Goal: Task Accomplishment & Management: Complete application form

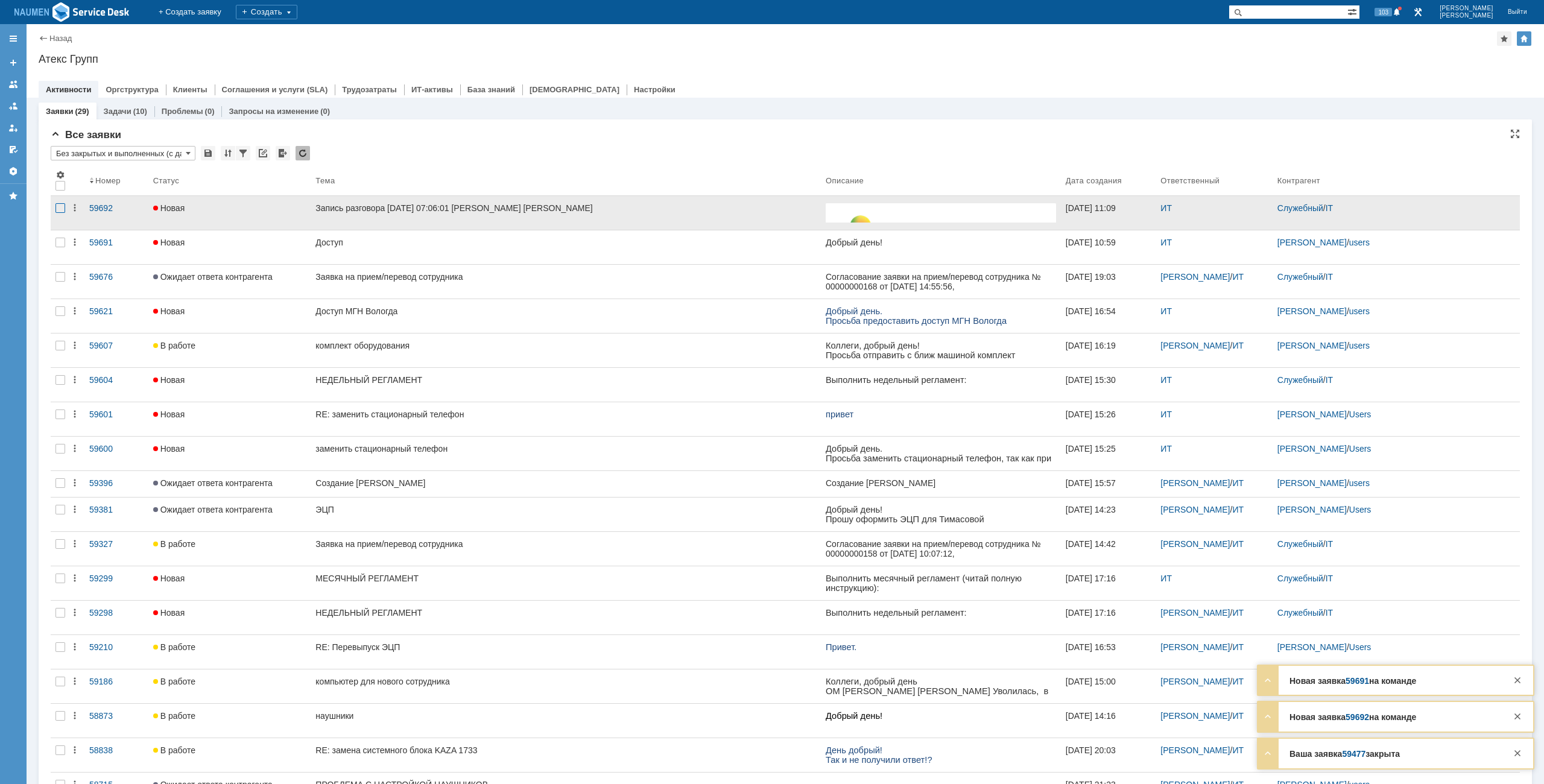
click at [62, 205] on div at bounding box center [60, 208] width 10 height 10
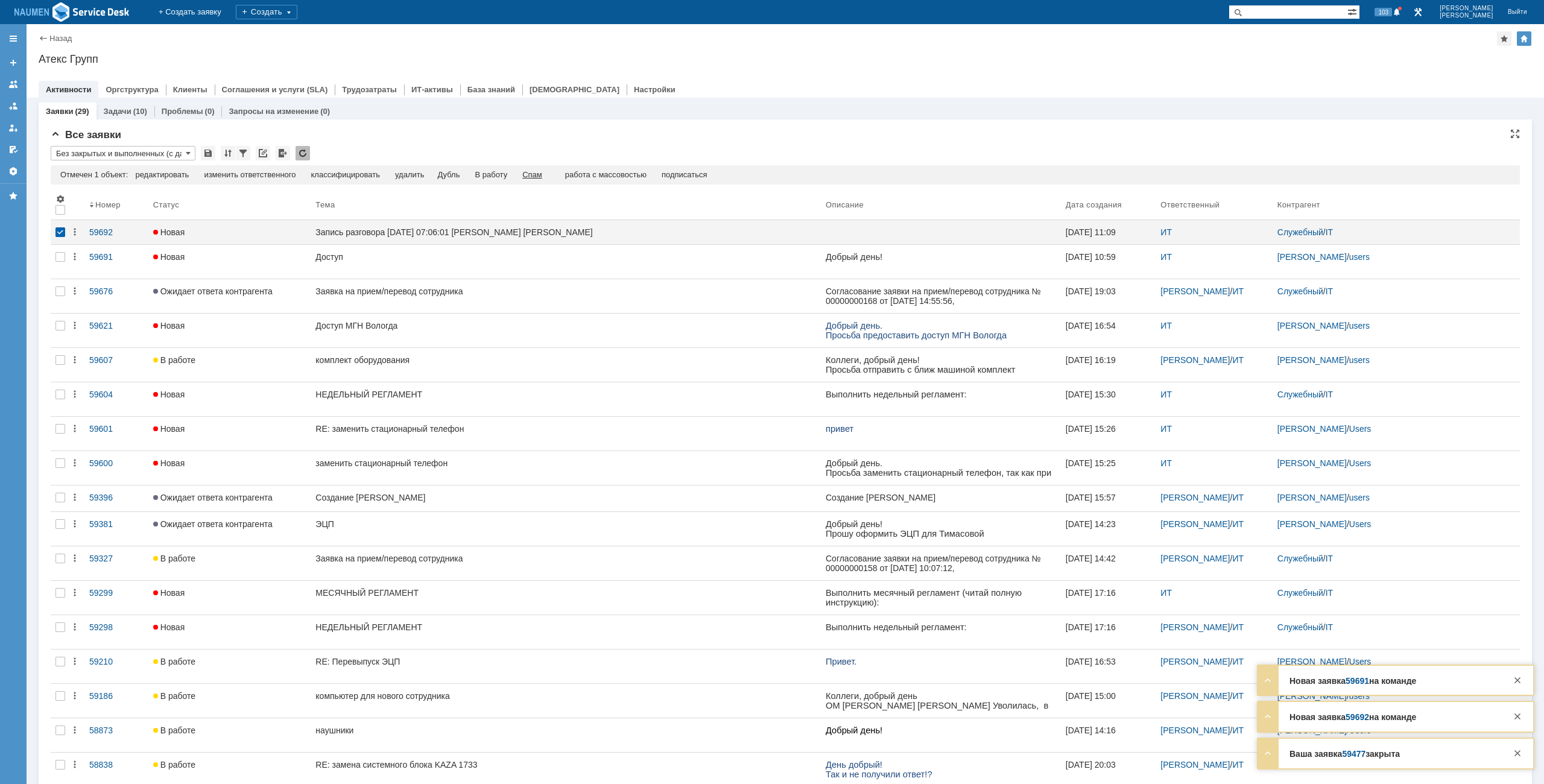
click at [542, 175] on div "Спам" at bounding box center [532, 174] width 20 height 10
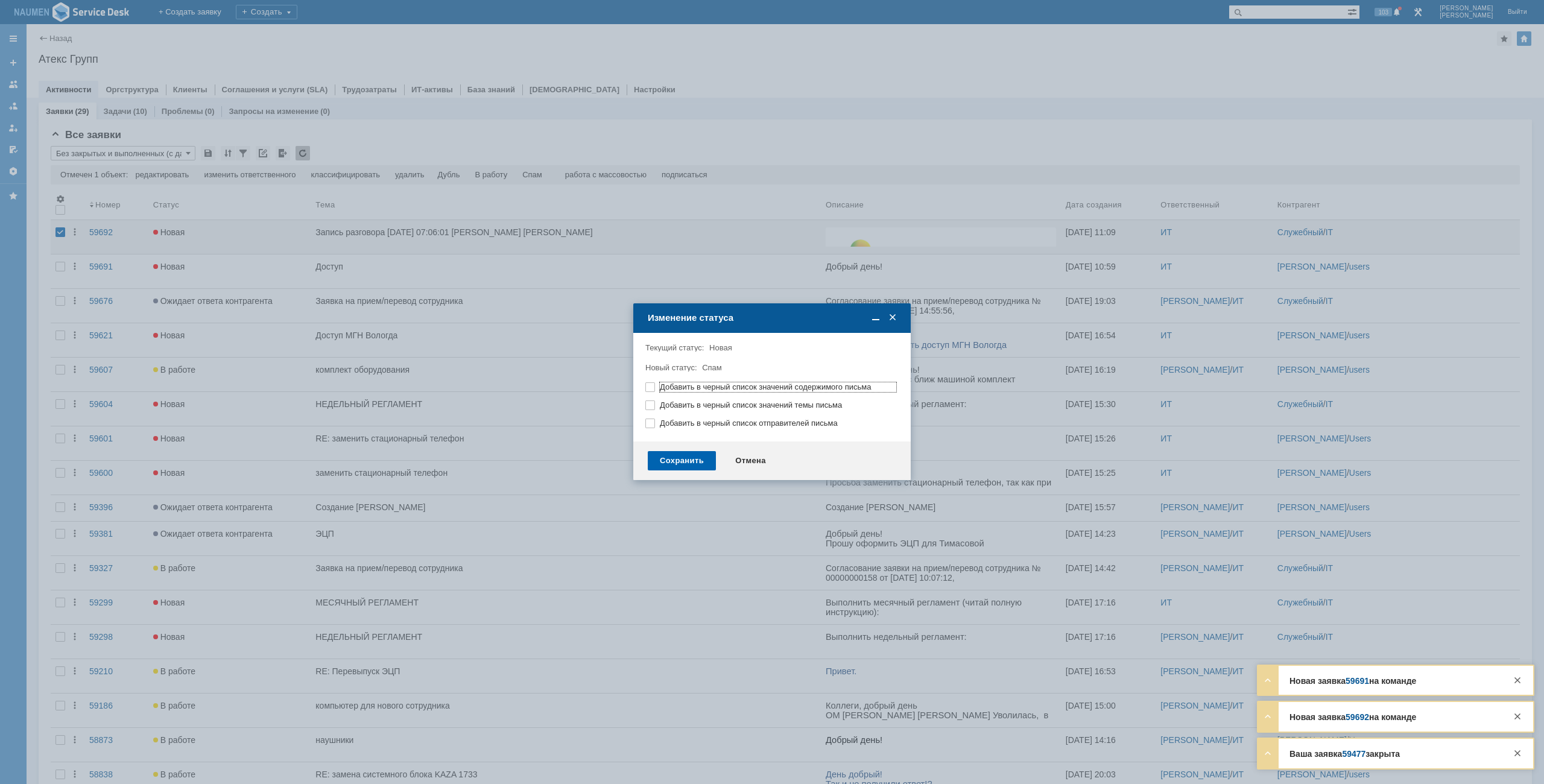
click at [682, 452] on div "Сохранить" at bounding box center [681, 460] width 68 height 19
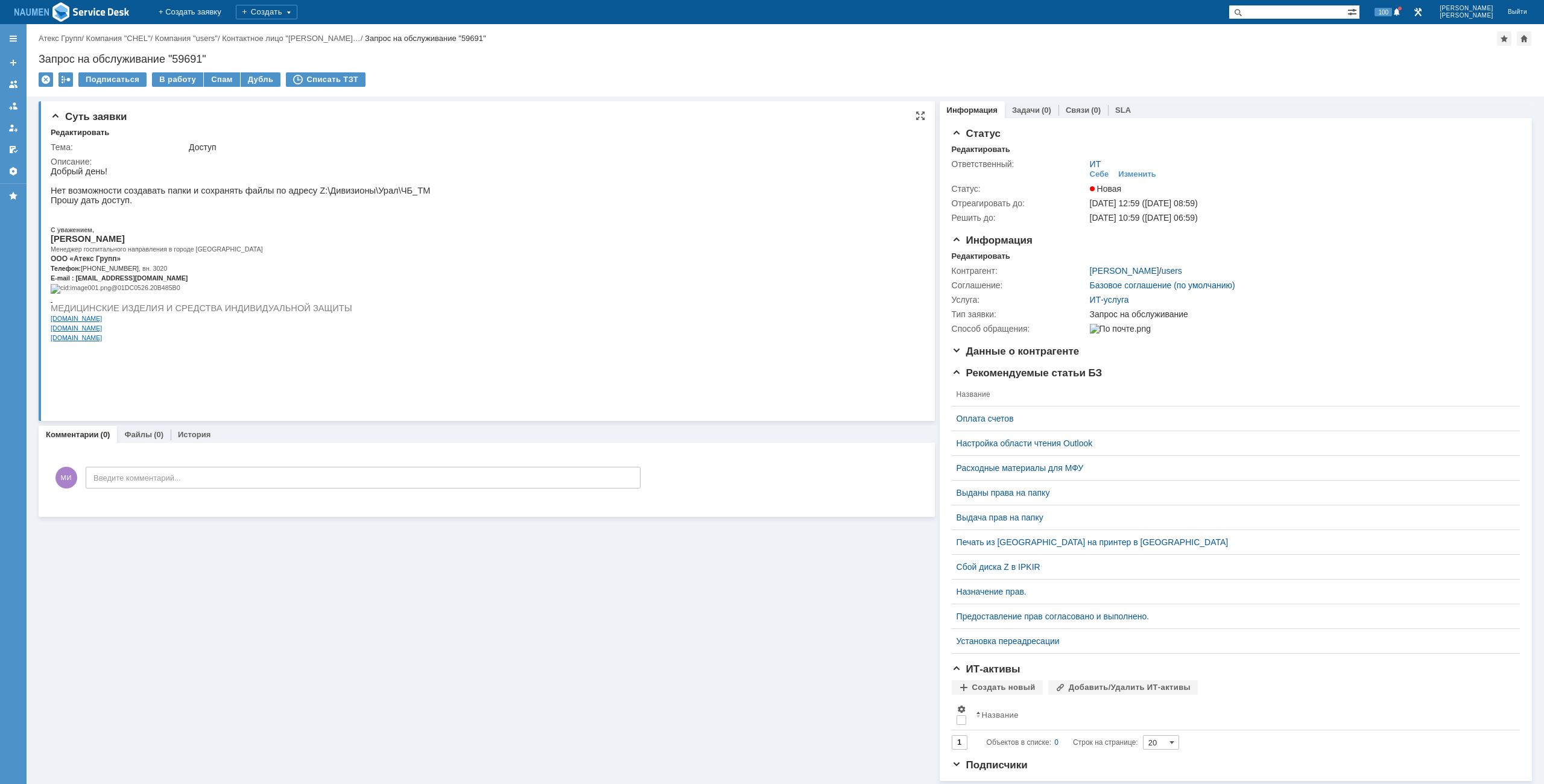
drag, startPoint x: 99, startPoint y: 340, endPoint x: 58, endPoint y: 176, distance: 169.0
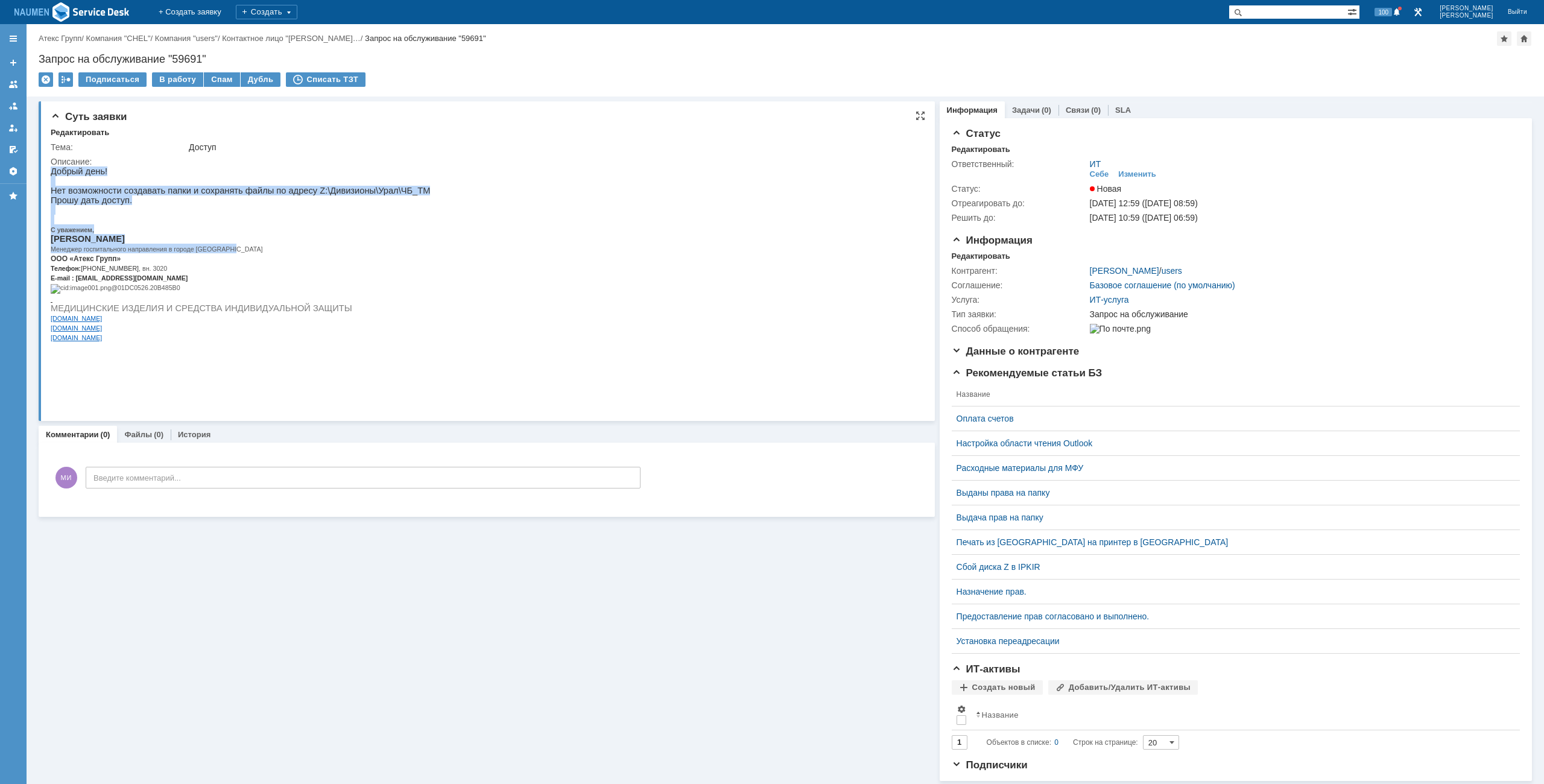
drag, startPoint x: 52, startPoint y: 176, endPoint x: 241, endPoint y: 255, distance: 204.8
click at [241, 255] on div "Добрый день! Нет возможности создавать папки и сохранять файлы по адресу Z:\Див…" at bounding box center [240, 258] width 379 height 185
copy div "Добрый день! Нет возможности создавать папки и сохранять файлы по адресу Z:\Див…"
click at [1072, 109] on link "Связи" at bounding box center [1077, 110] width 23 height 9
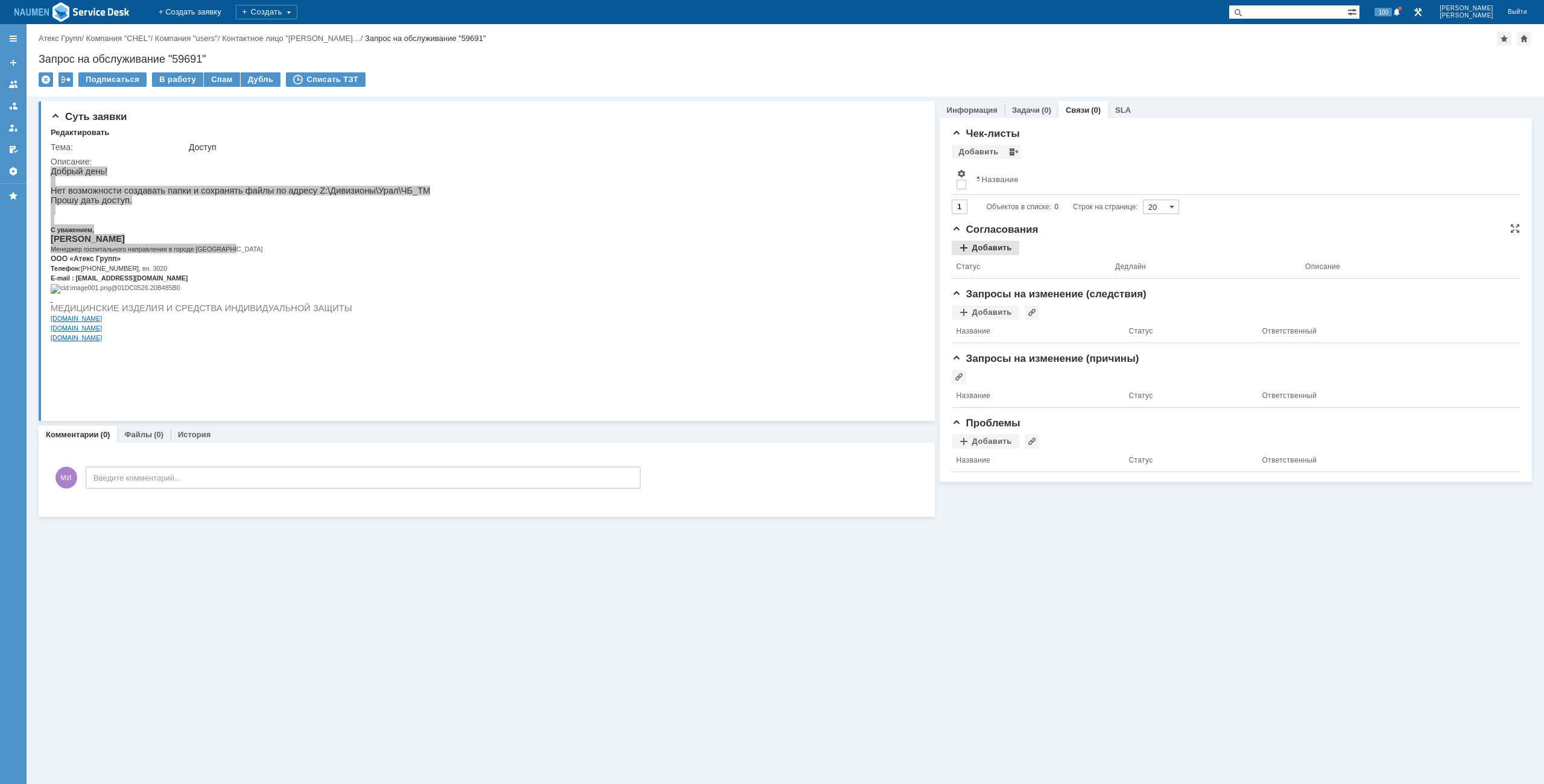
click at [996, 250] on div "Добавить" at bounding box center [986, 248] width 68 height 15
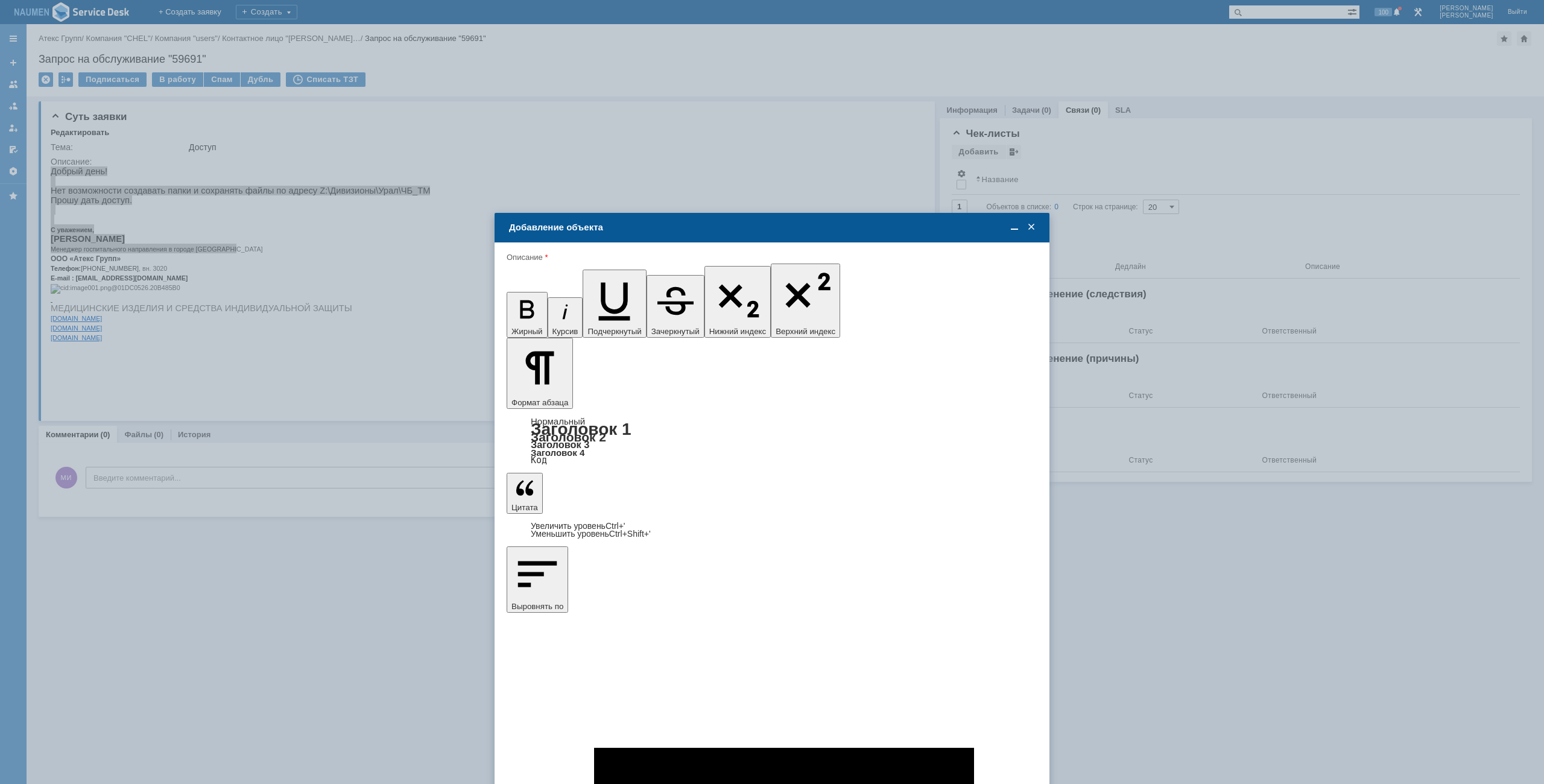
click at [565, 509] on span at bounding box center [565, 510] width 10 height 10
click at [0, 0] on input "Тихонов Андрей" at bounding box center [0, 0] width 0 height 0
type input "Выбрано: 1 (объекты класса 'Сотрудник')"
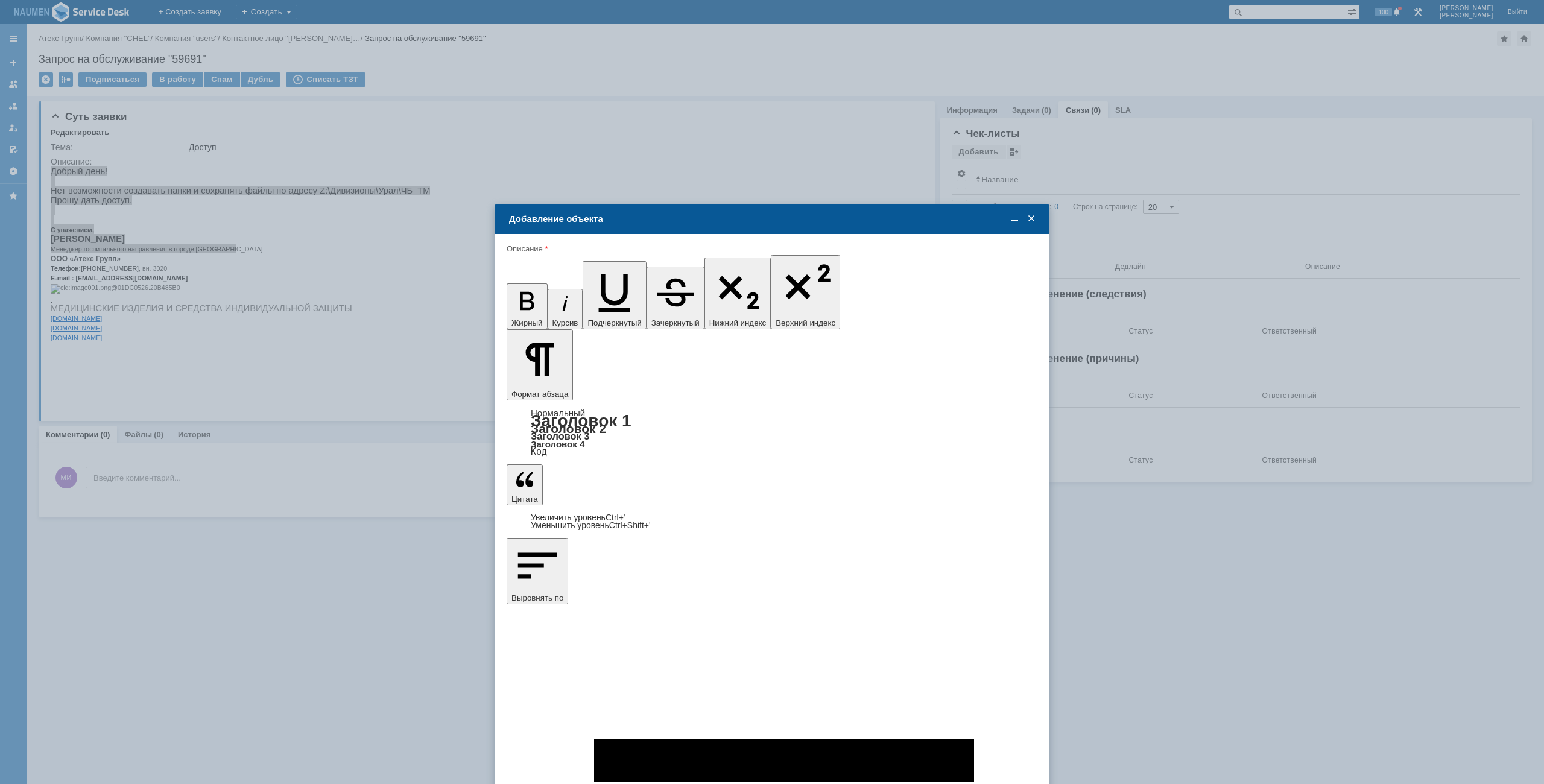
type input "8"
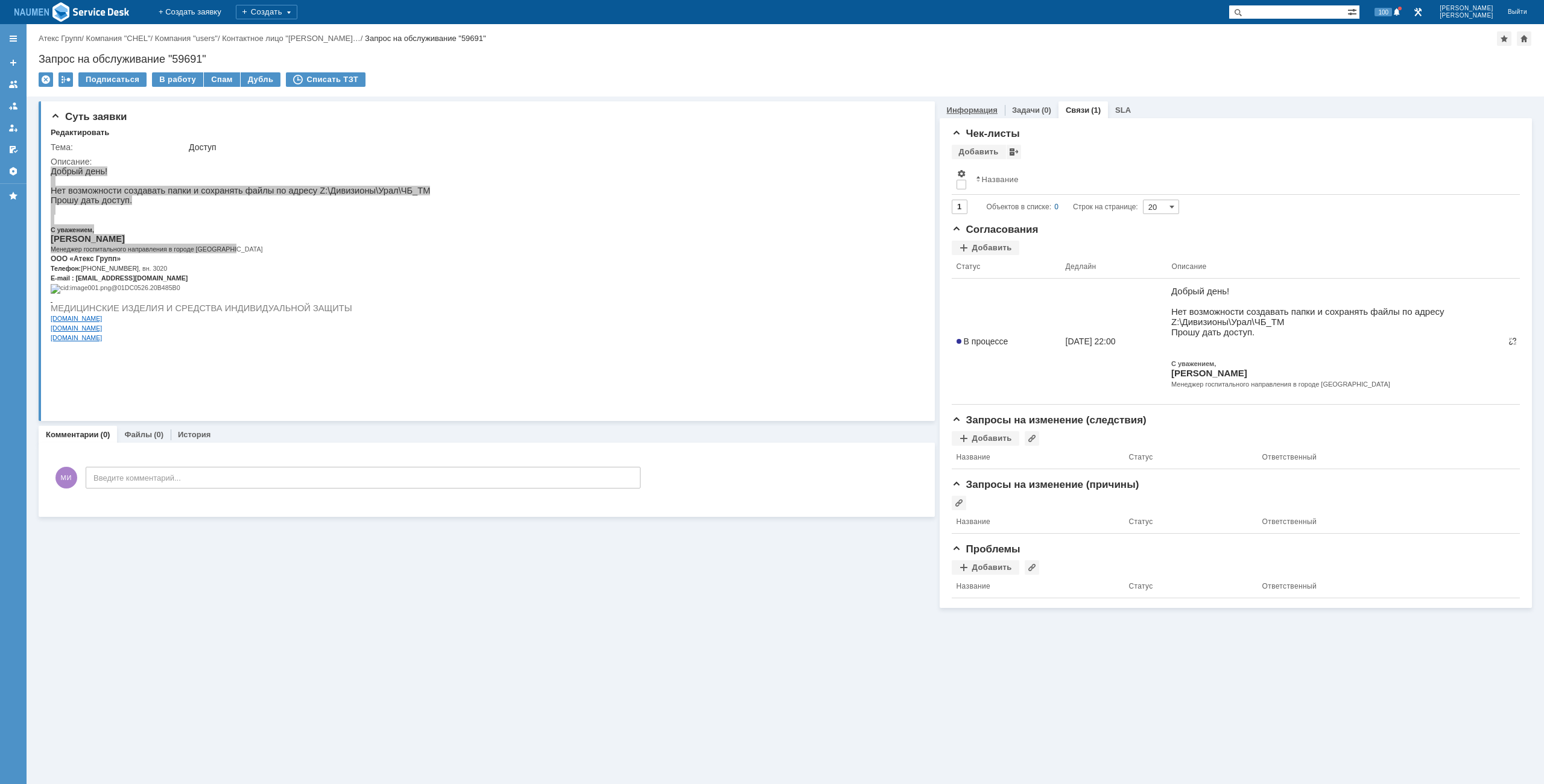
click at [995, 106] on link "Информация" at bounding box center [972, 110] width 50 height 9
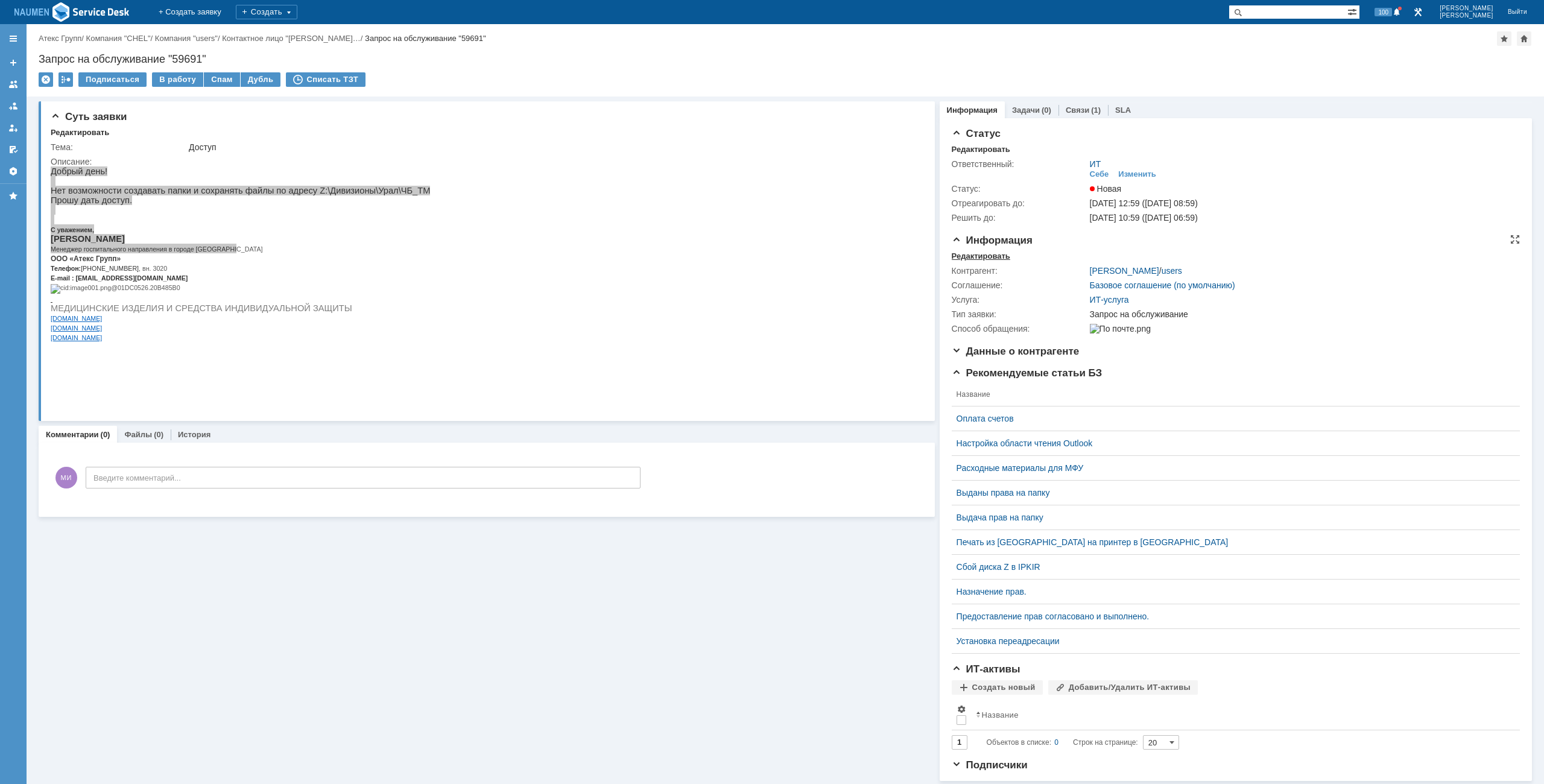
click at [982, 251] on div "Редактировать" at bounding box center [981, 256] width 58 height 10
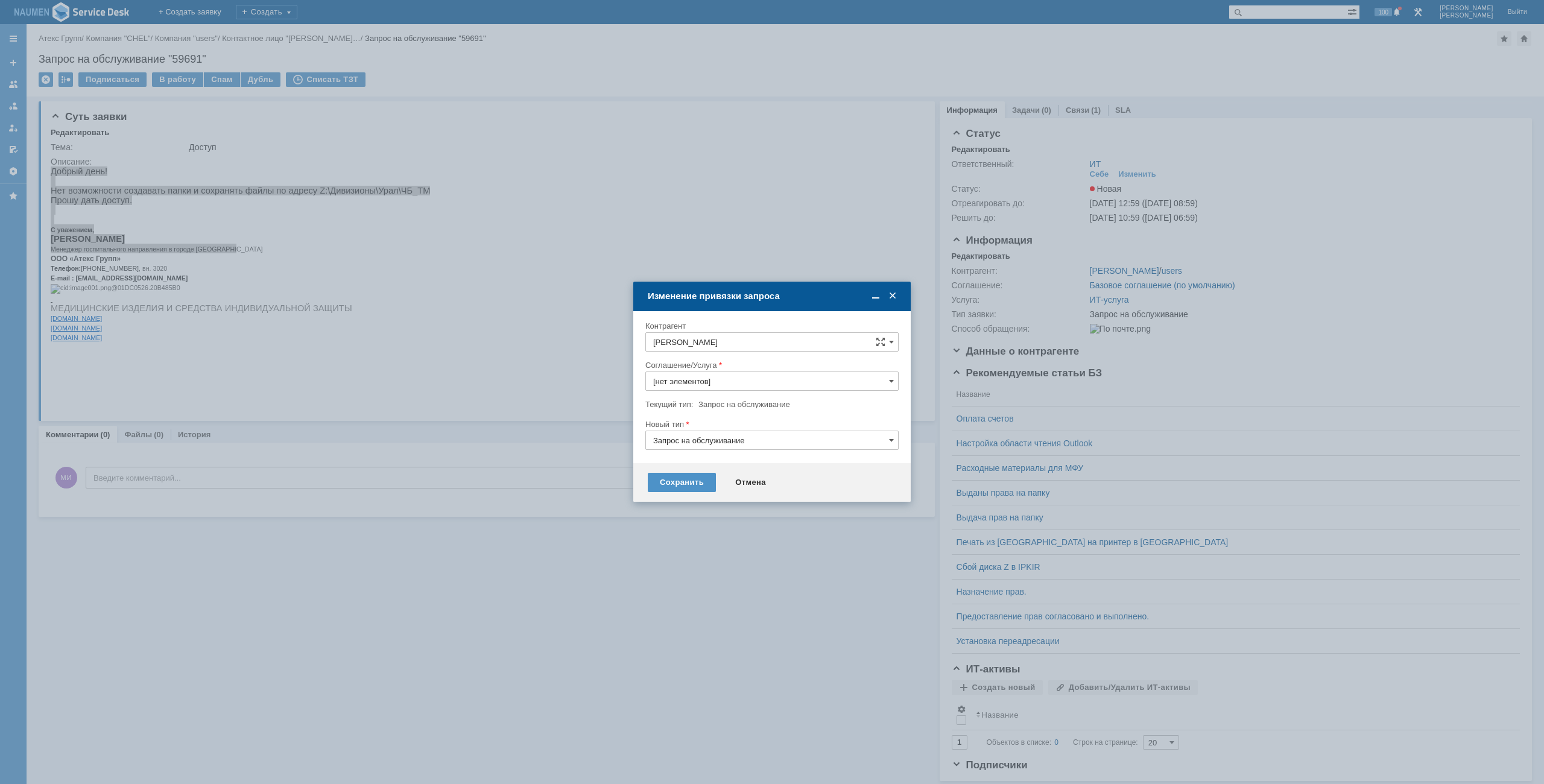
type input "ИТ-услуга"
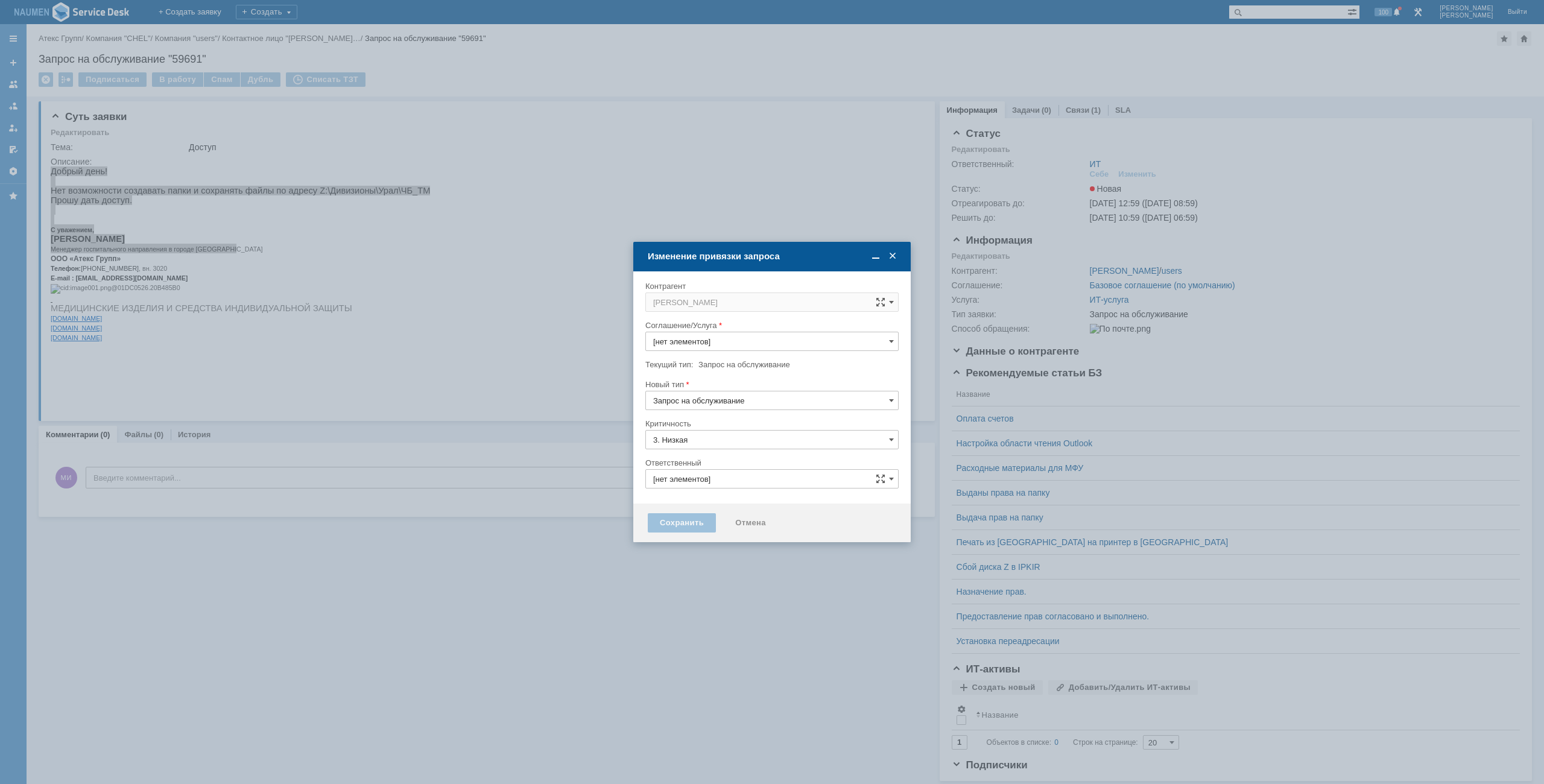
type input "ИТ"
type input "[не указано]"
type input "ИТ-услуга"
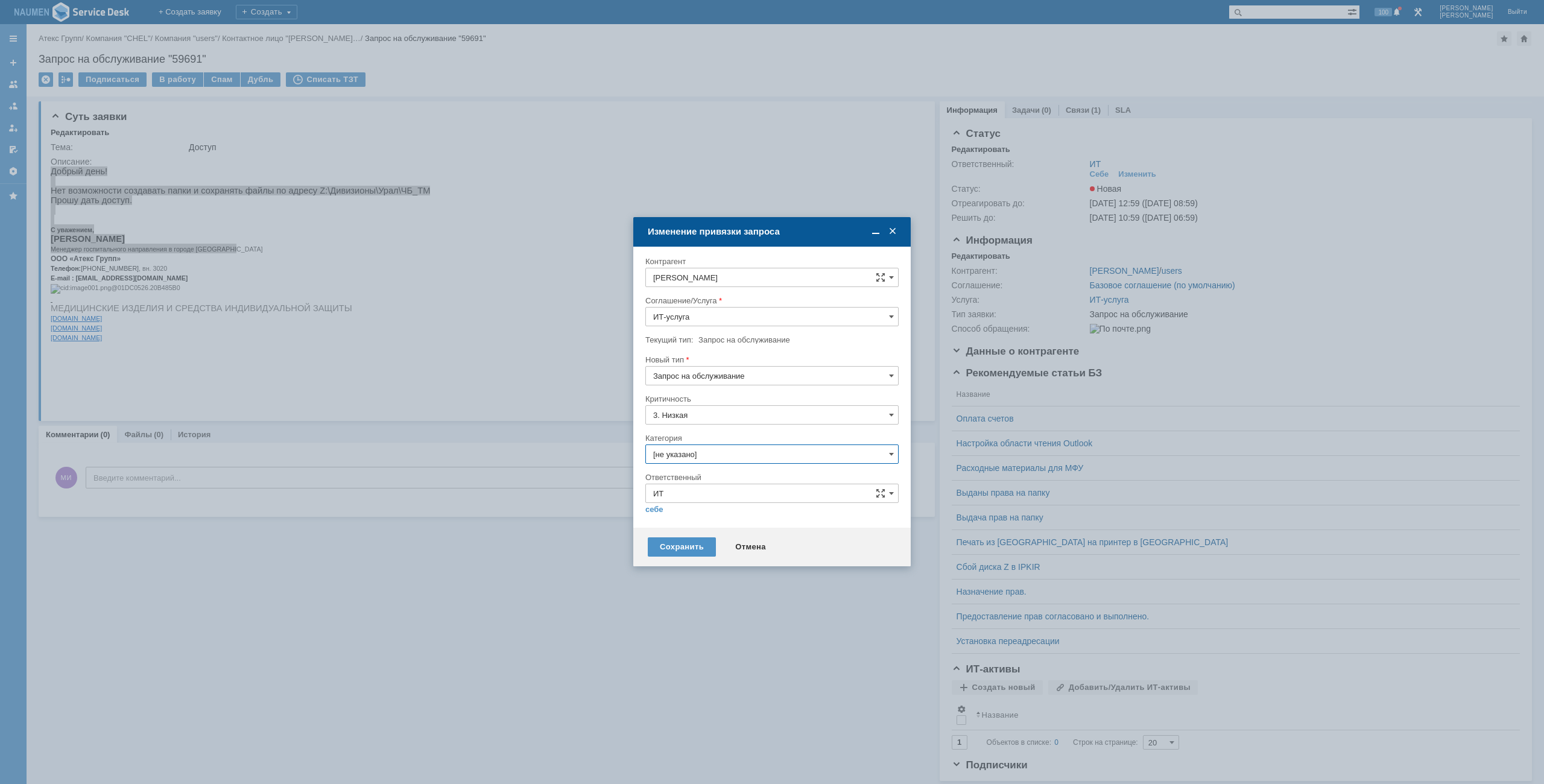
click at [696, 447] on input "[не указано]" at bounding box center [772, 454] width 253 height 19
click at [707, 524] on span "Назначение доступа (файловые ресурсы)" at bounding box center [772, 522] width 238 height 10
type input "Назначение доступа (файловые ресурсы)"
click at [651, 516] on div at bounding box center [772, 519] width 253 height 9
click at [655, 512] on link "себе" at bounding box center [655, 509] width 18 height 10
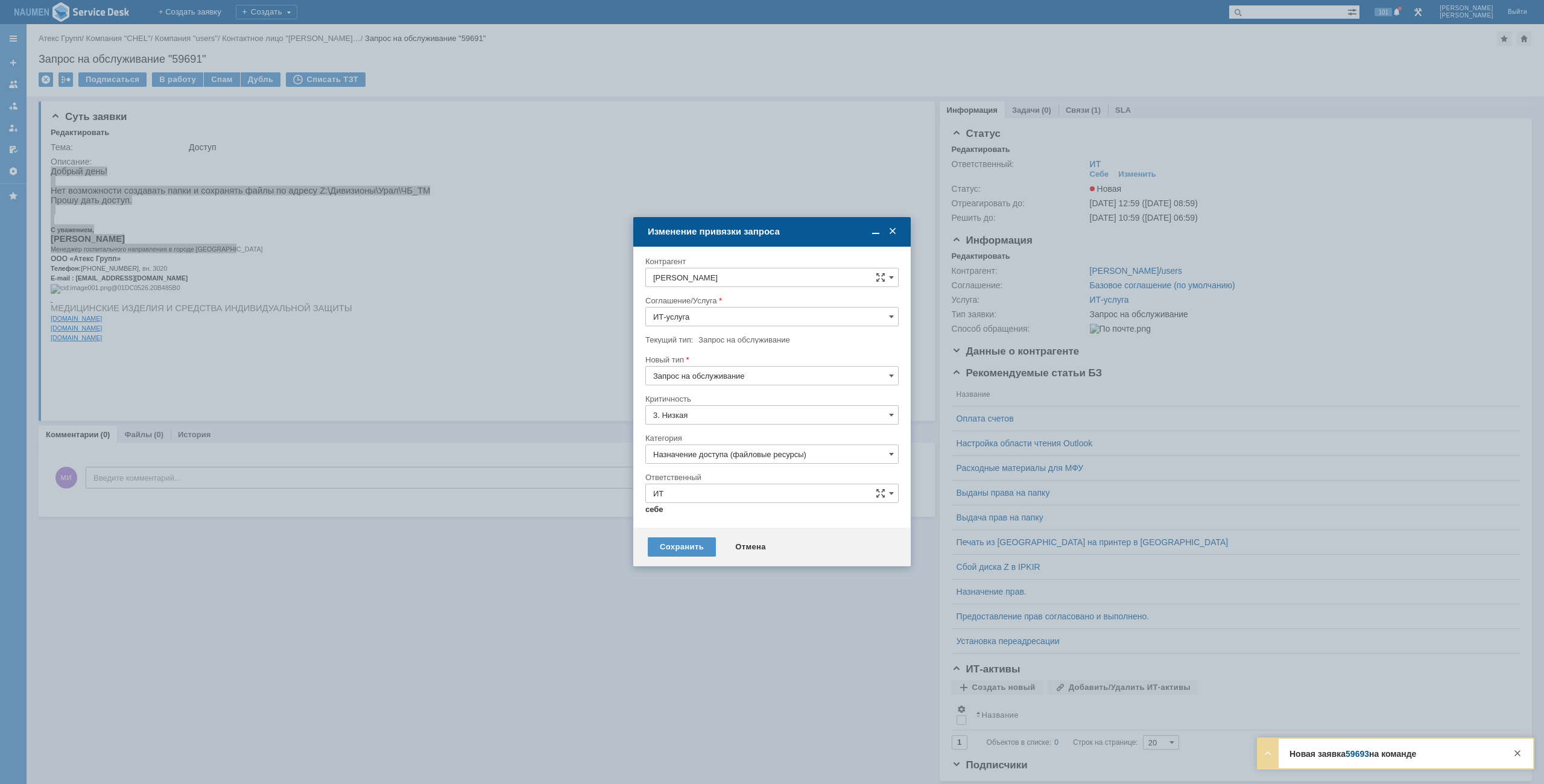
type input "[PERSON_NAME]"
click at [675, 545] on div "Сохранить" at bounding box center [681, 542] width 68 height 19
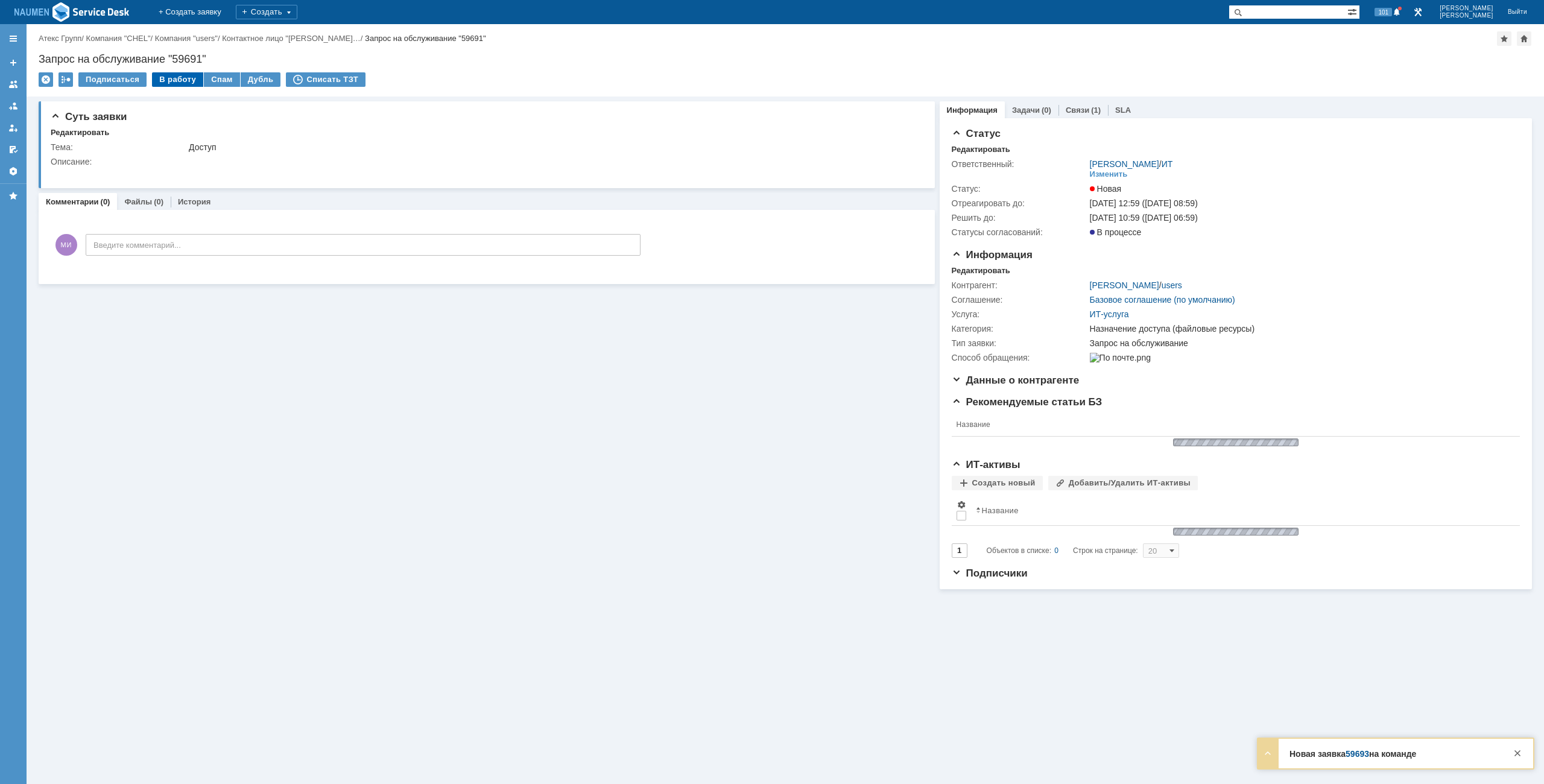
click at [172, 81] on div "В работу" at bounding box center [178, 79] width 51 height 15
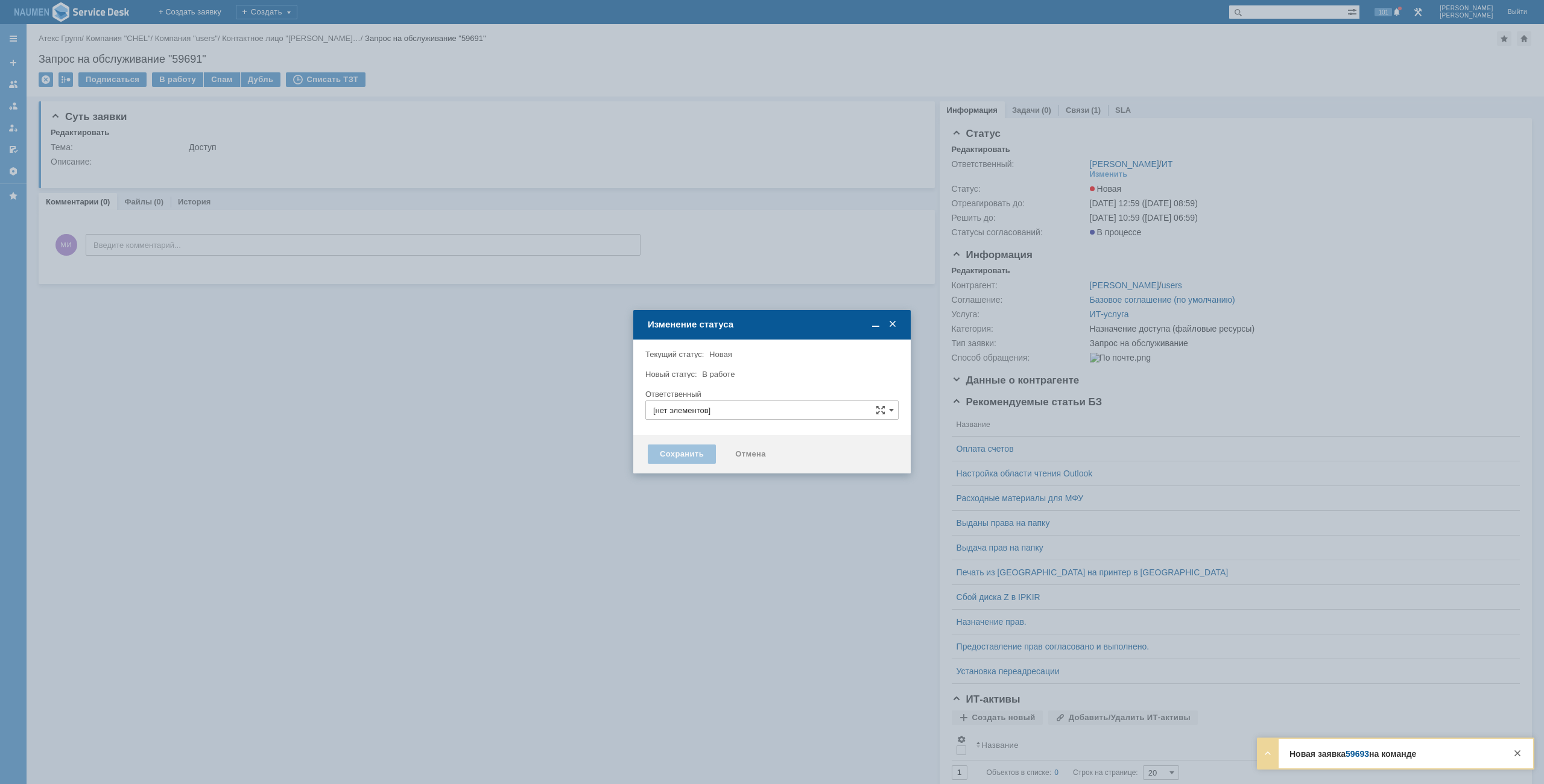
type input "[PERSON_NAME]"
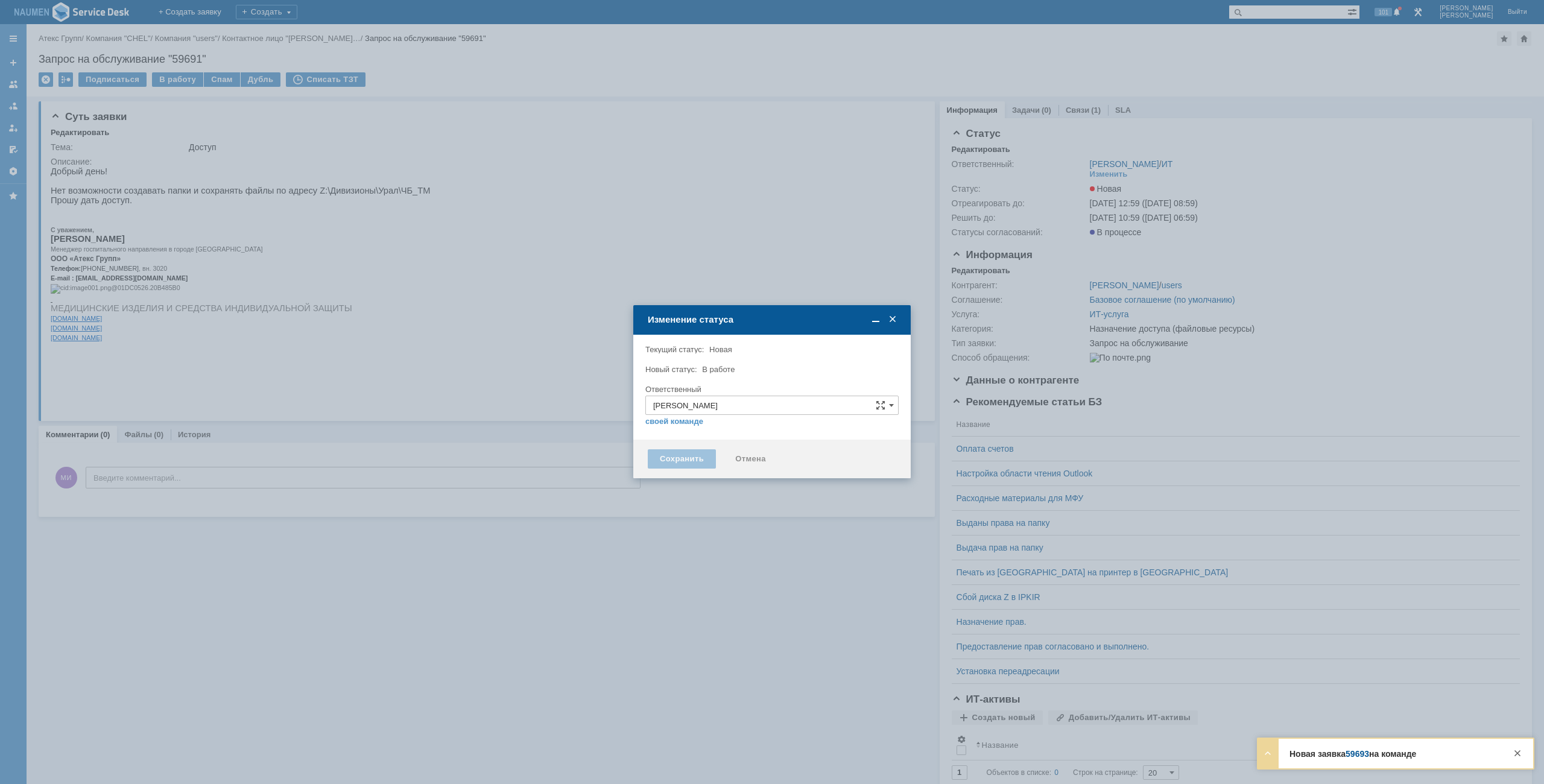
type input "Назначение доступа (файловые ресурсы)"
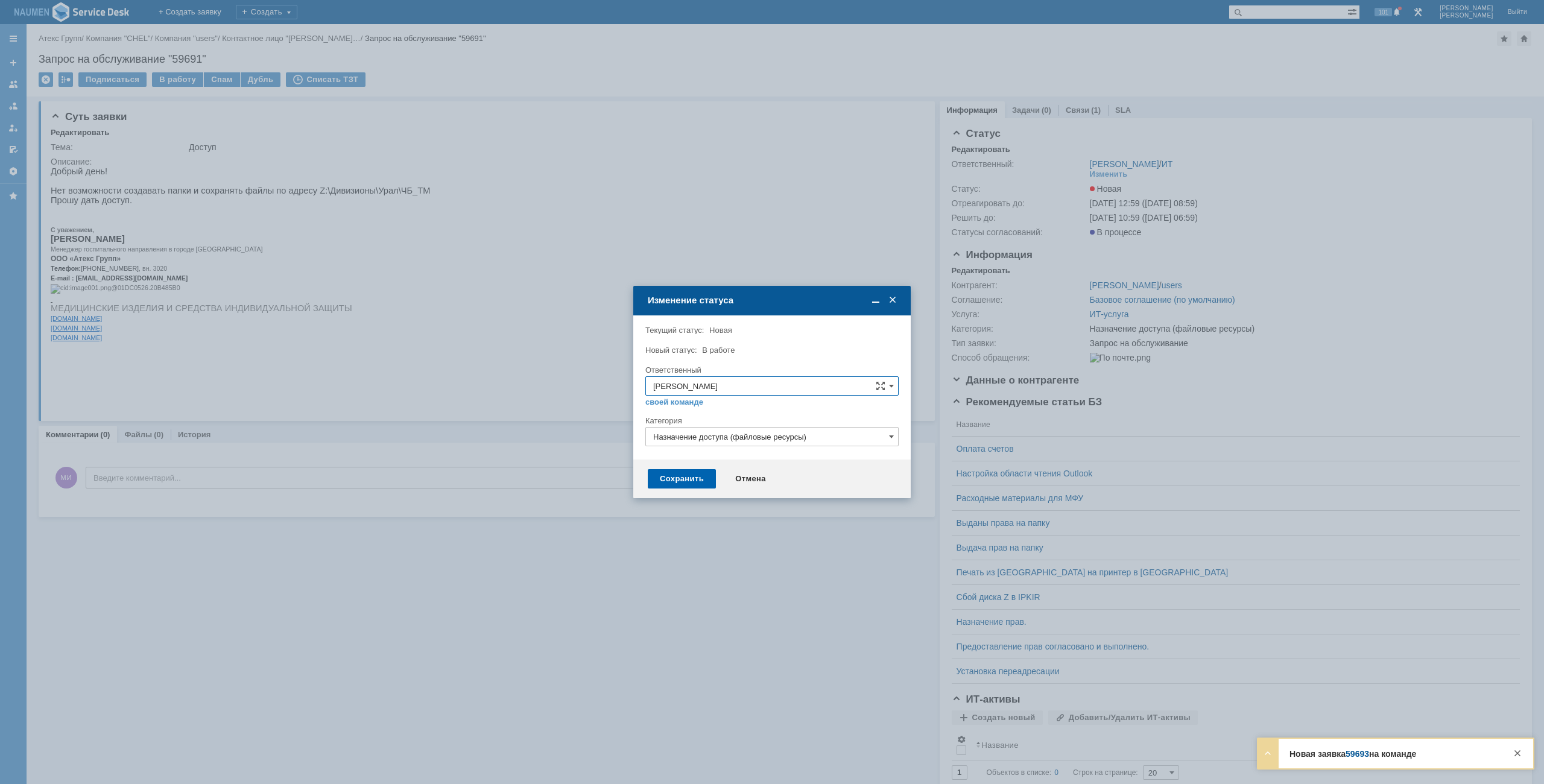
click at [685, 479] on div "Сохранить" at bounding box center [681, 479] width 68 height 19
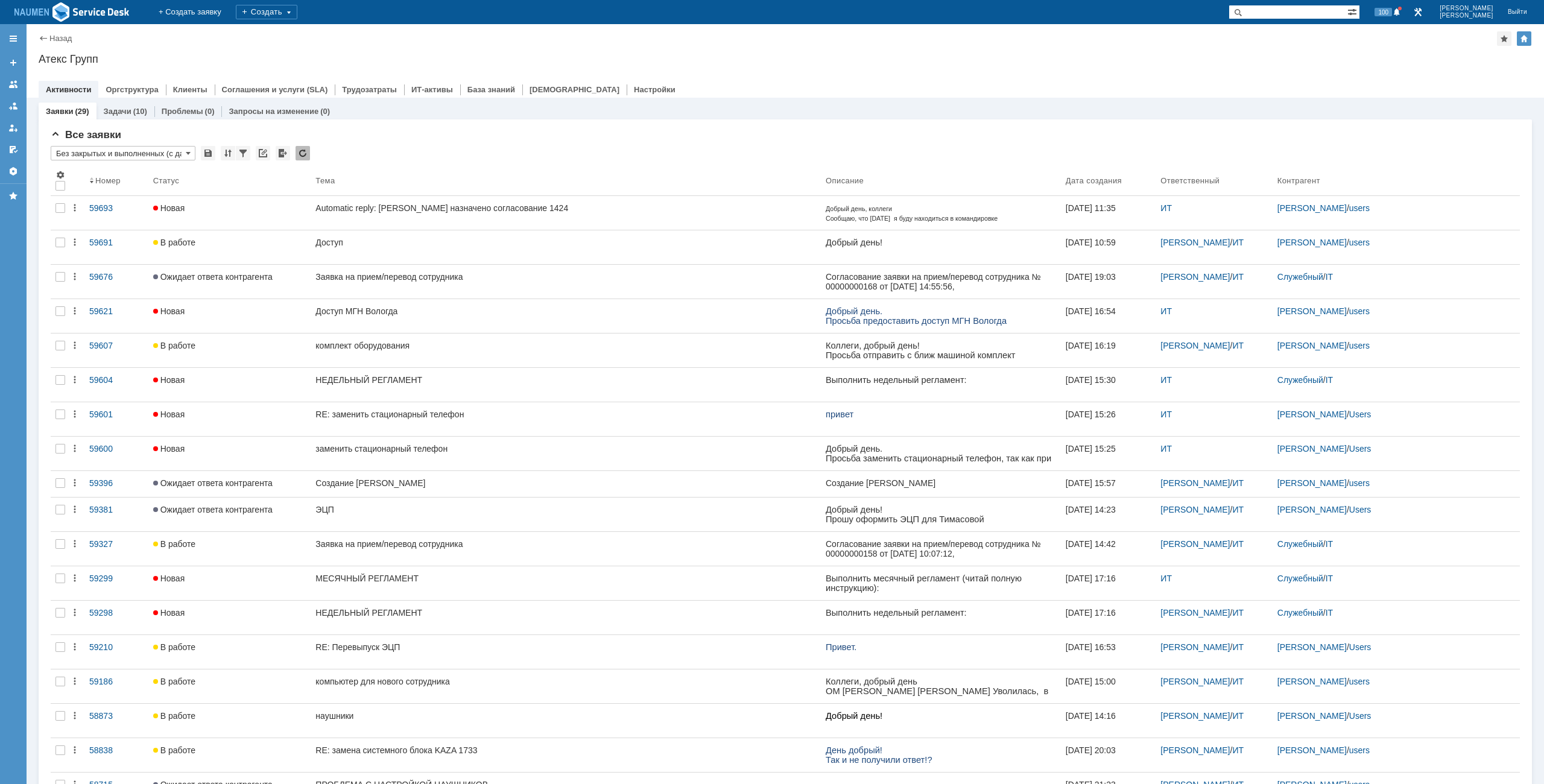
click at [701, 65] on div "Назад | Атекс Групп Атекс Групп root$101 Активности Оргструктура Клиенты Соглаш…" at bounding box center [785, 61] width 1518 height 74
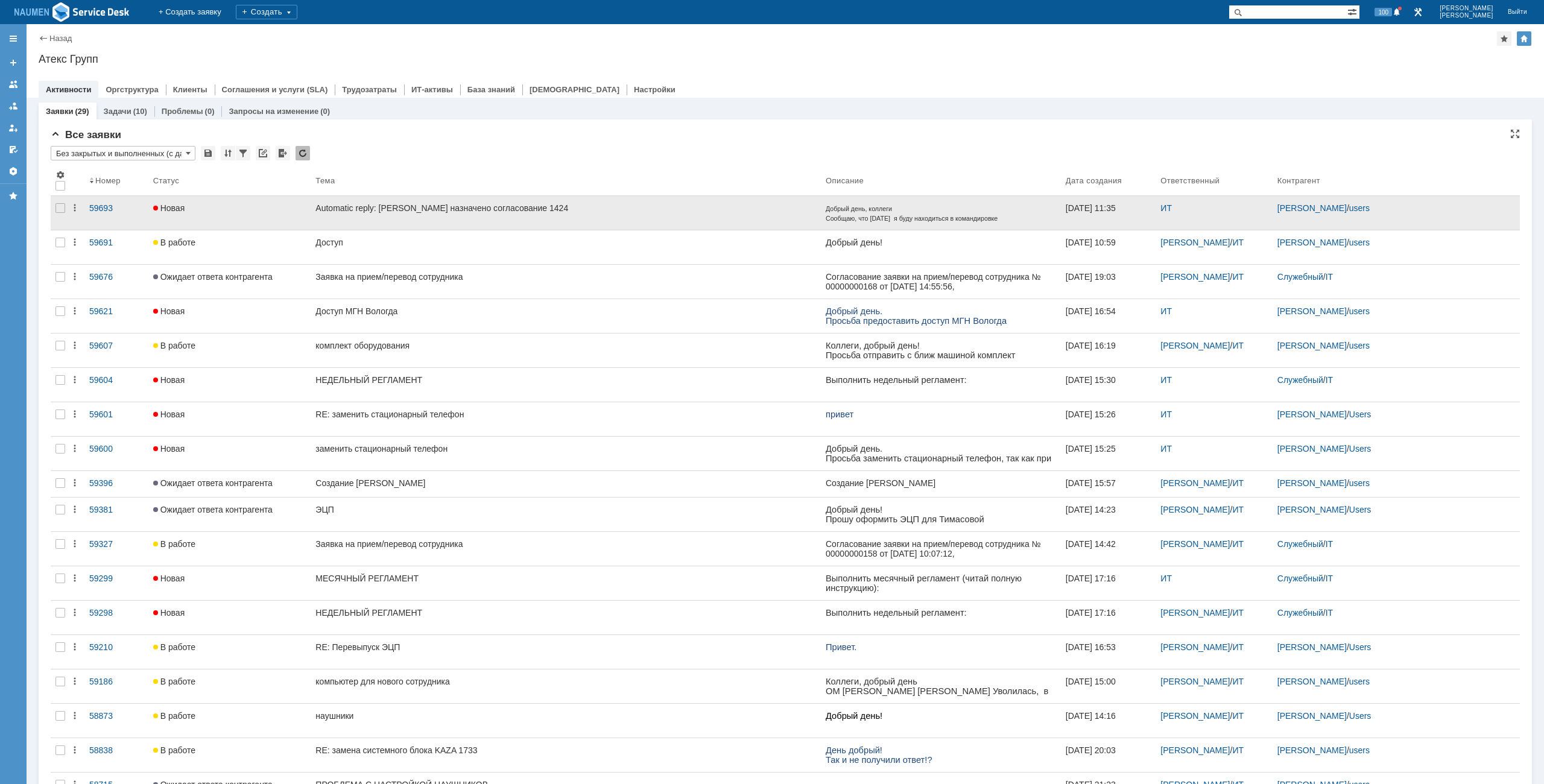
click at [306, 204] on div "Новая" at bounding box center [230, 208] width 153 height 10
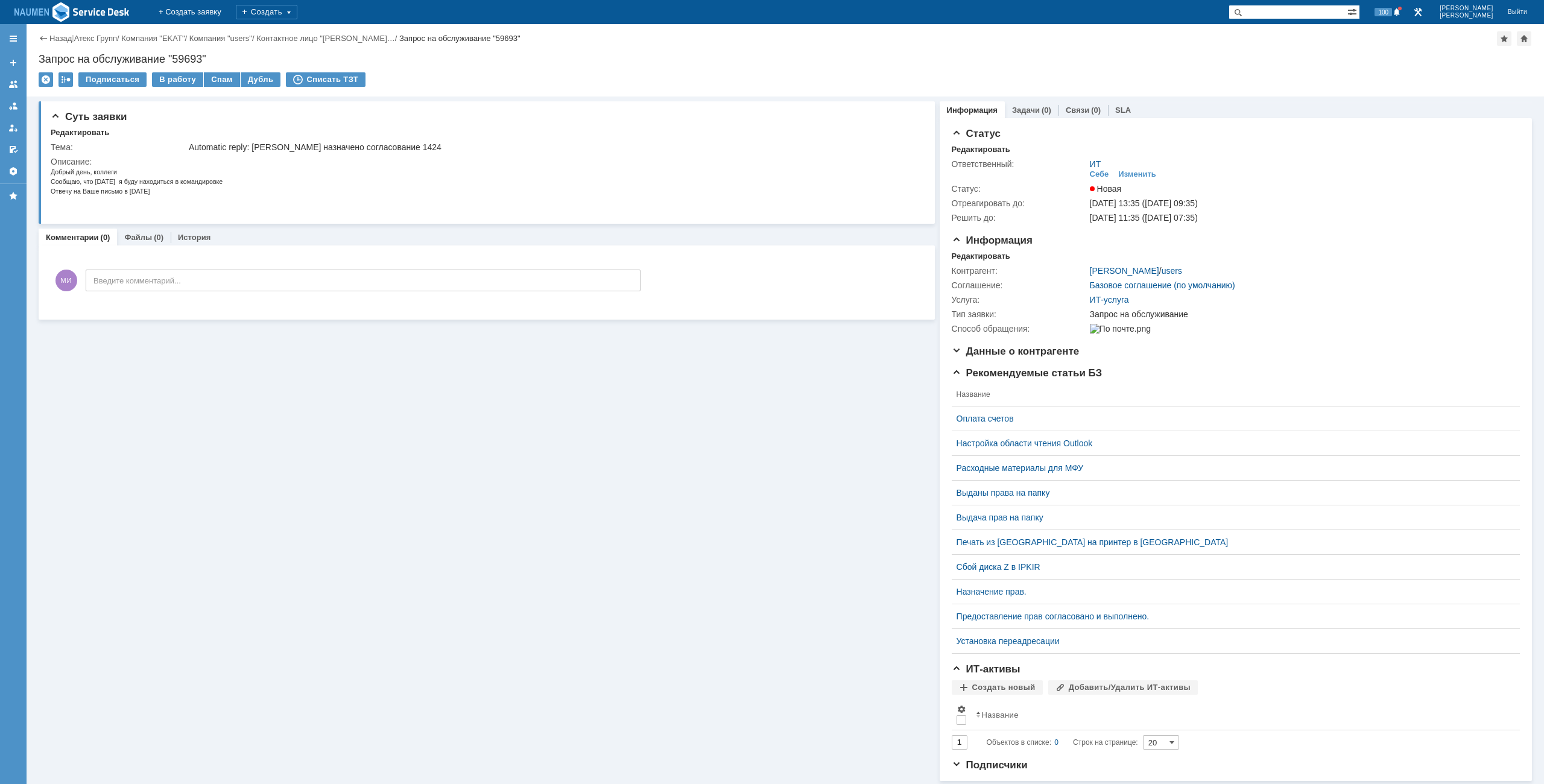
click at [54, 31] on div "Назад | Атекс Групп / Компания "EKAT" / Компания "users" / Контактное лицо "Тих…" at bounding box center [785, 38] width 1494 height 15
click at [54, 36] on link "Назад" at bounding box center [61, 38] width 23 height 9
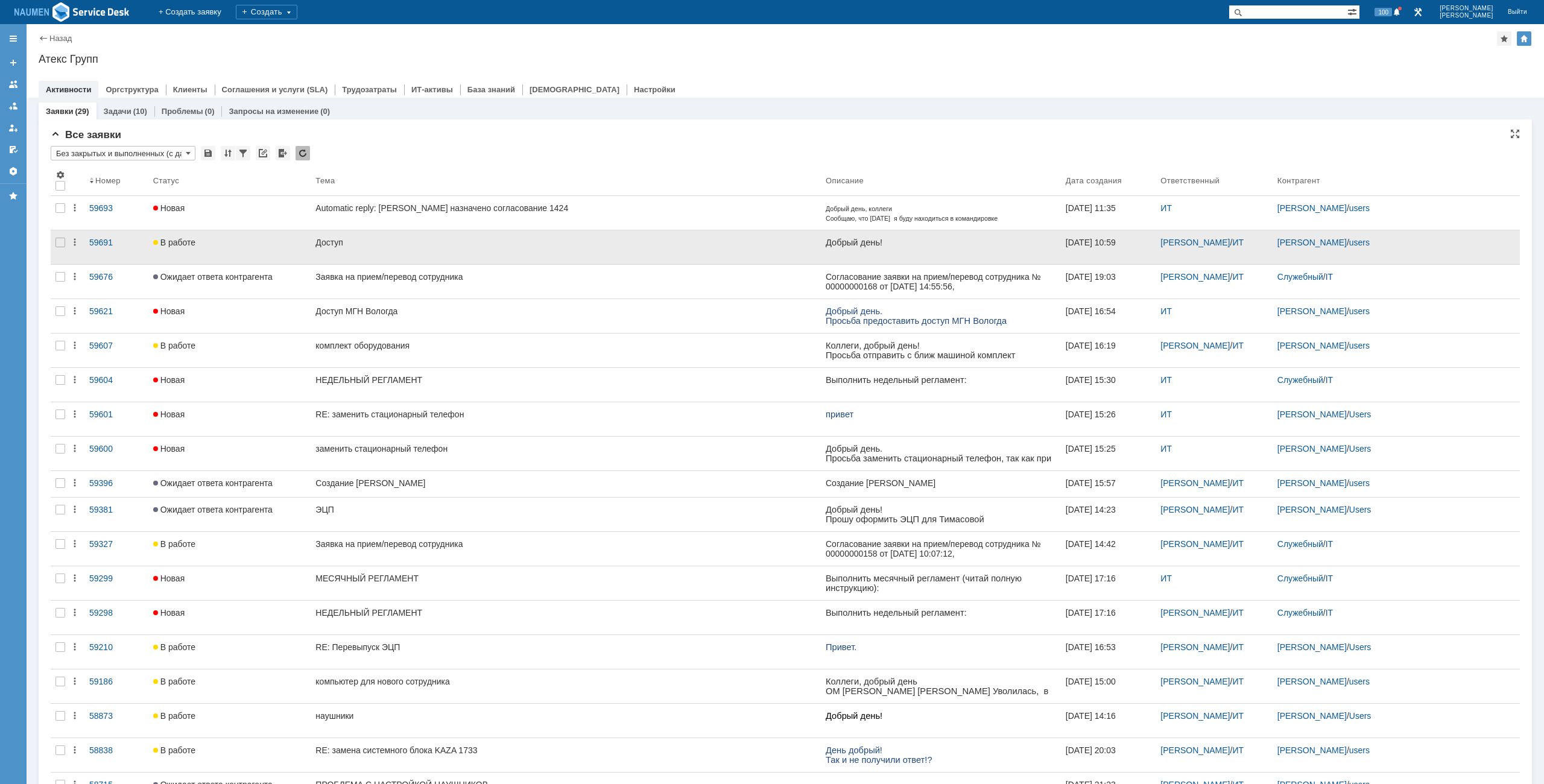
click at [643, 234] on link "Доступ" at bounding box center [566, 247] width 510 height 34
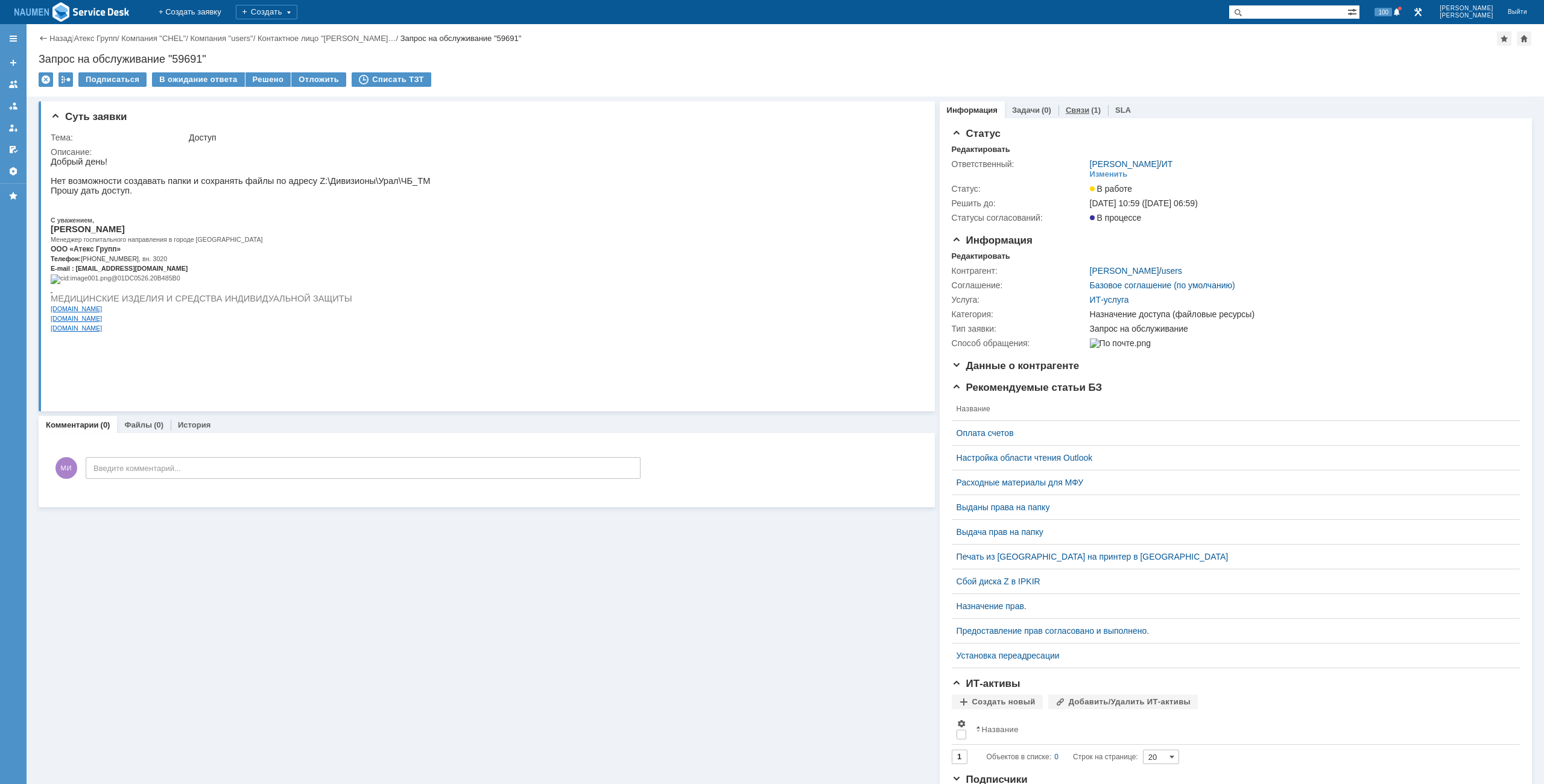
click at [1066, 107] on link "Связи" at bounding box center [1077, 110] width 23 height 9
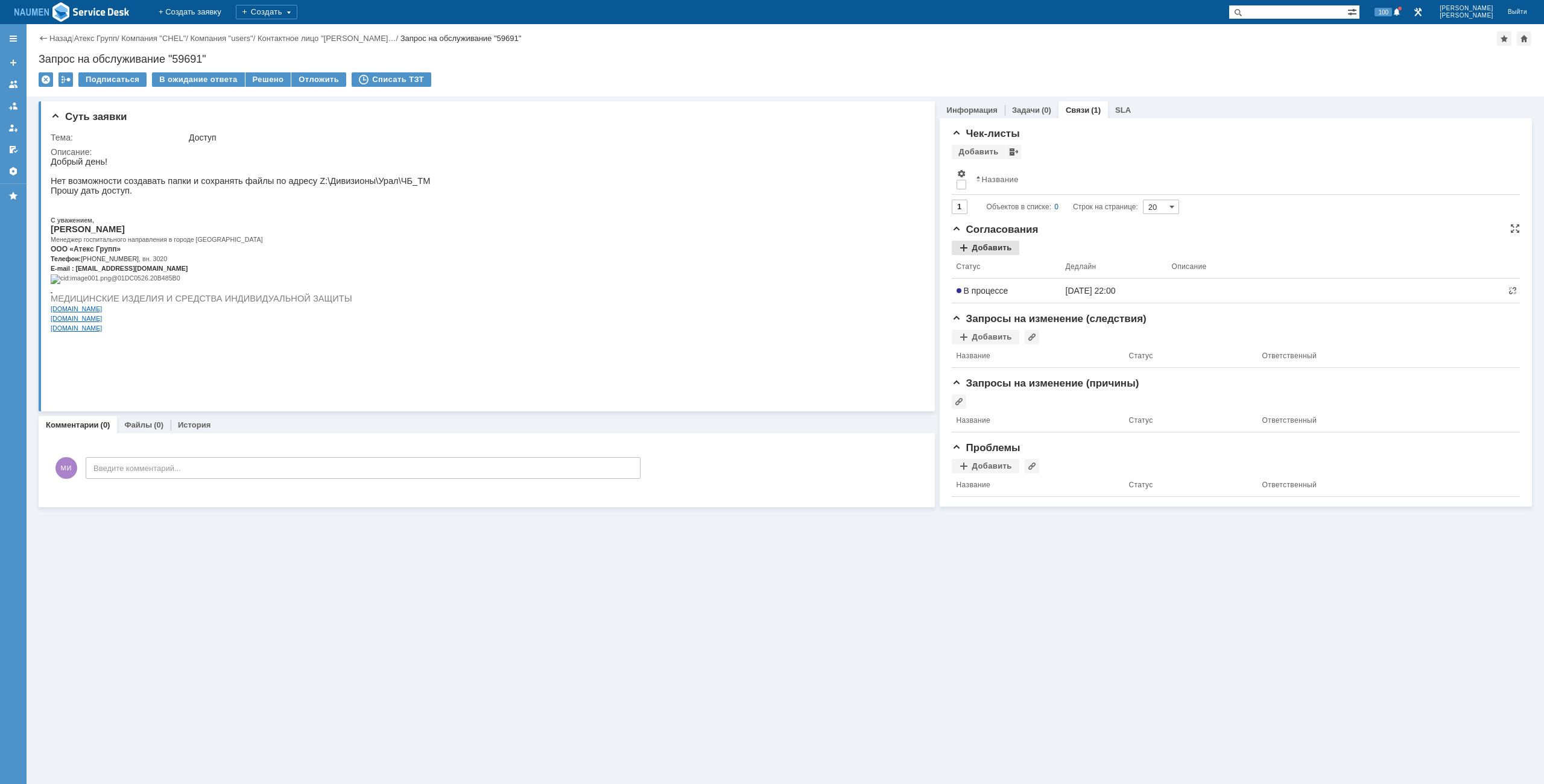
click at [1000, 249] on div "Добавить" at bounding box center [986, 248] width 68 height 15
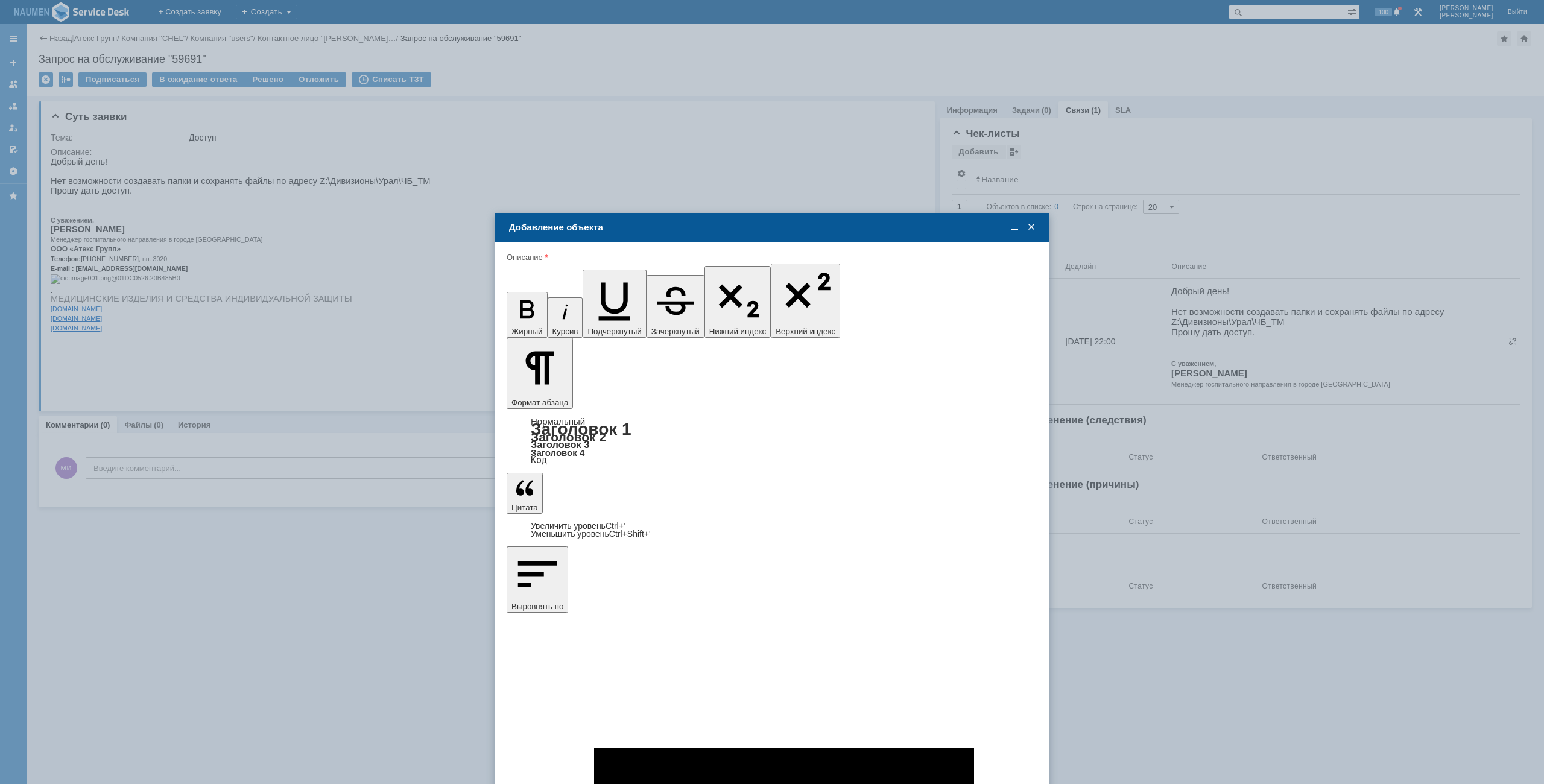
click at [565, 512] on span at bounding box center [565, 510] width 10 height 10
click at [0, 0] on input "Алексеева Татьяна" at bounding box center [0, 0] width 0 height 0
type input "Выбрано: 1 (объекты класса 'Сотрудник')"
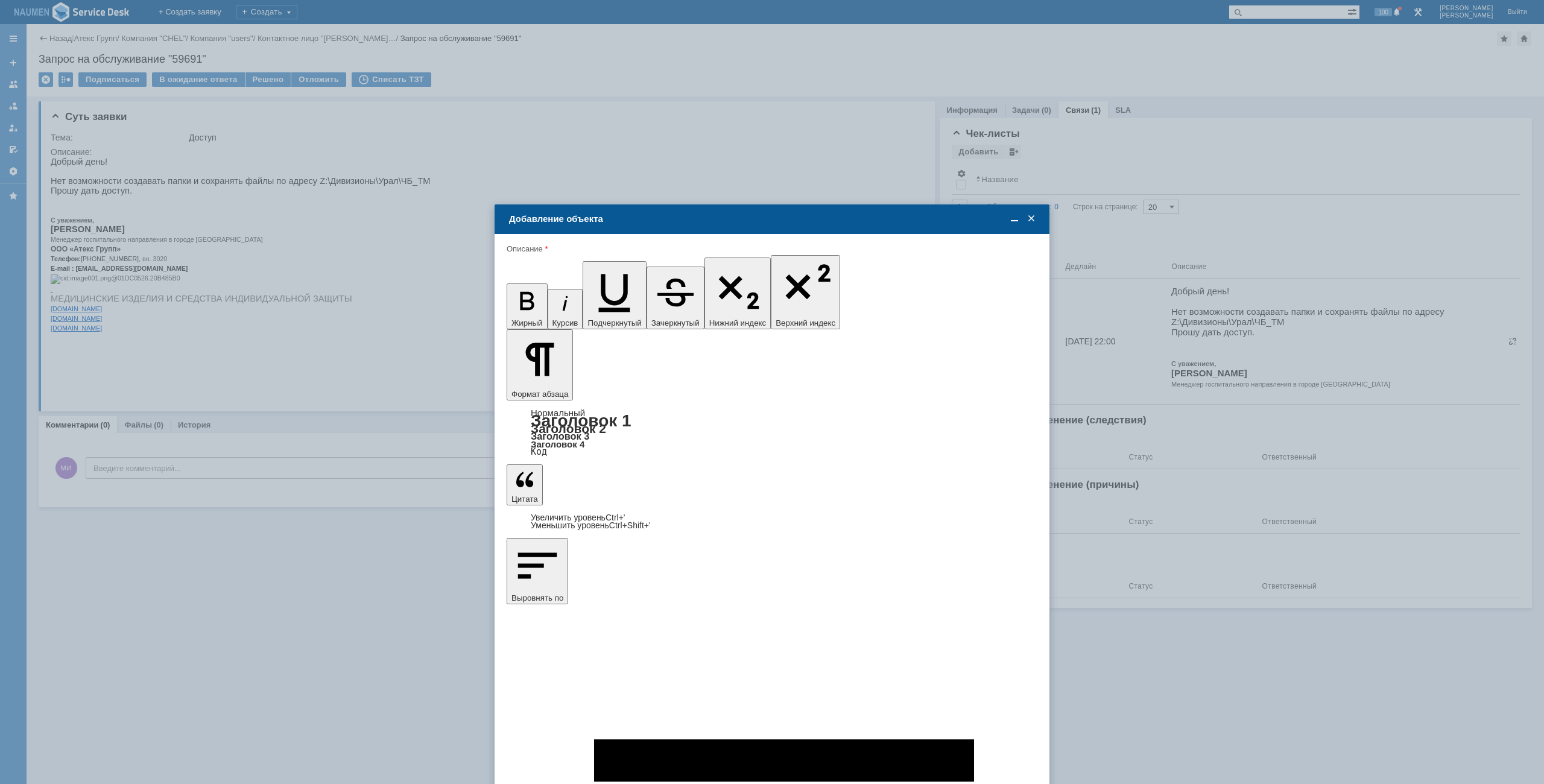
type input "8"
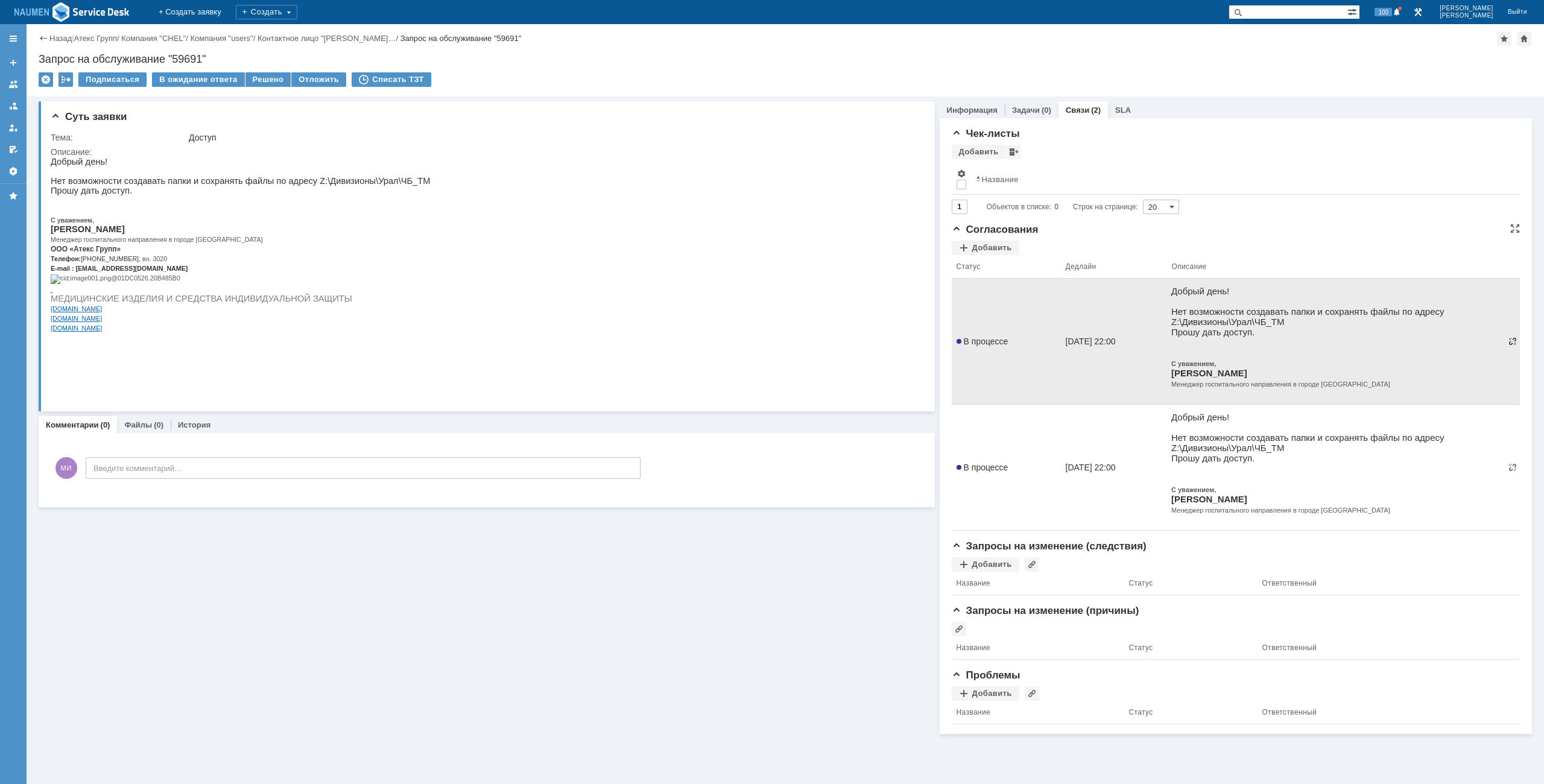
click at [1514, 344] on span at bounding box center [1513, 341] width 10 height 10
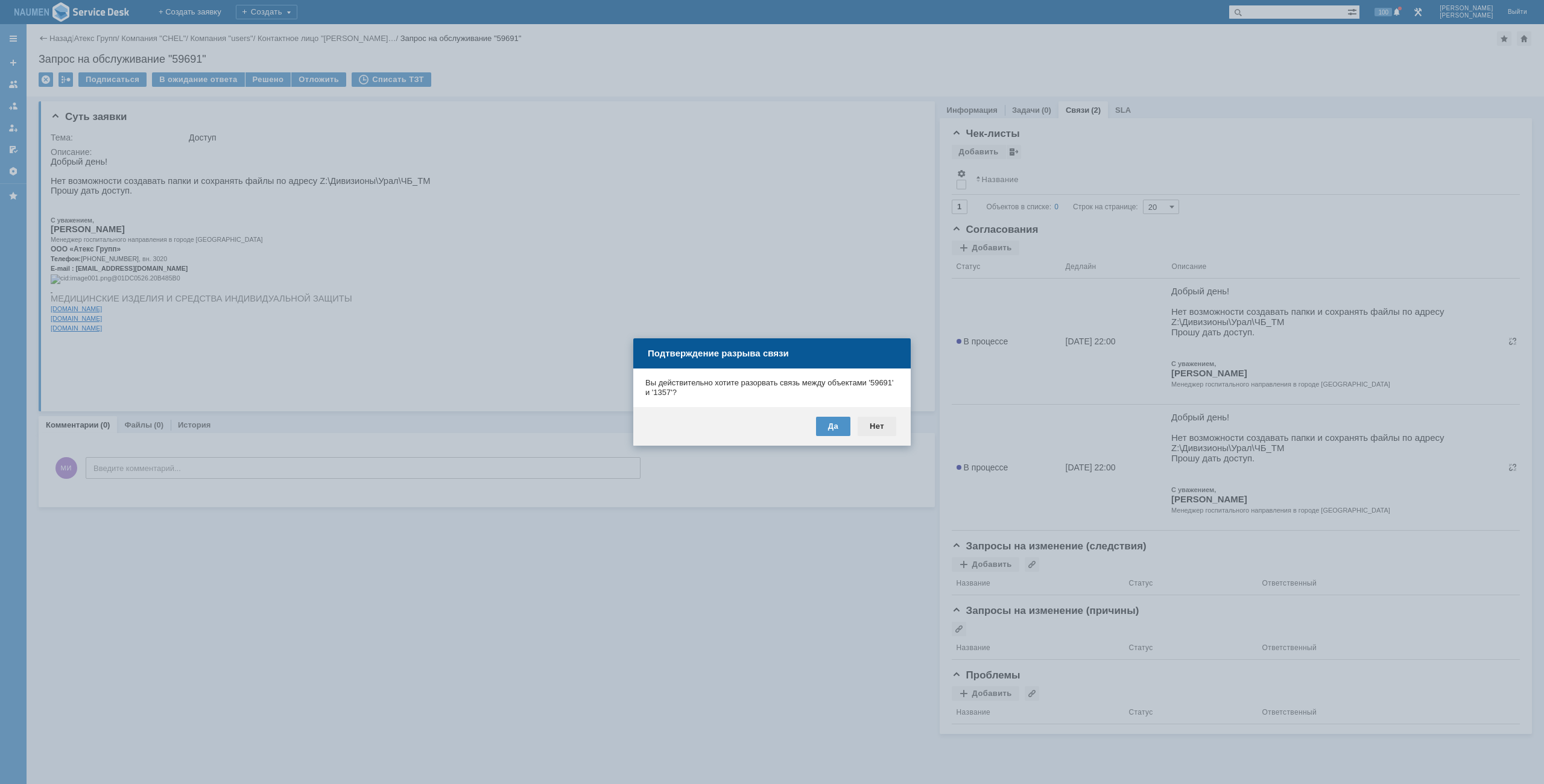
click at [883, 426] on div "Нет" at bounding box center [877, 426] width 38 height 19
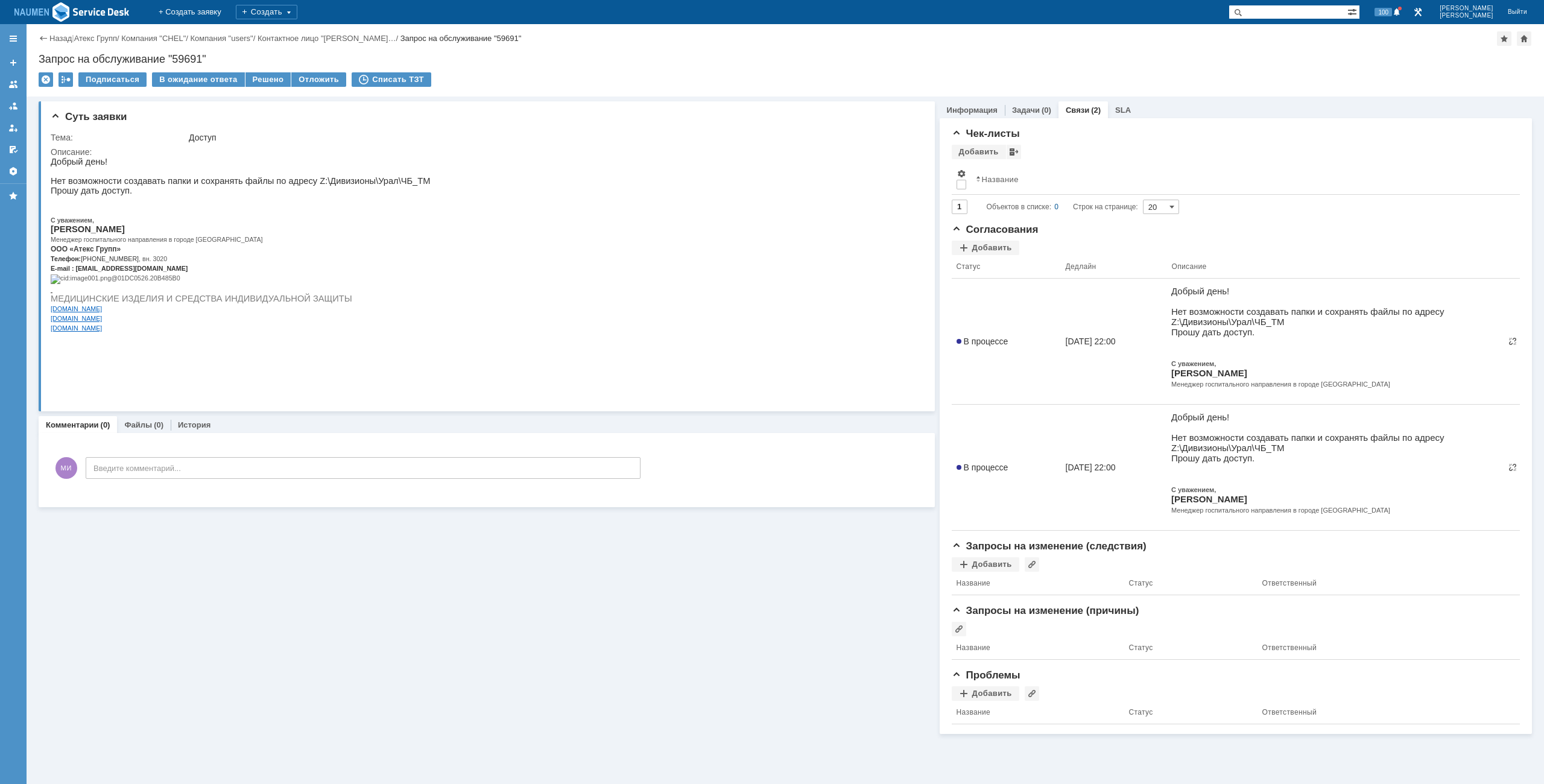
click at [85, 15] on img at bounding box center [72, 11] width 115 height 22
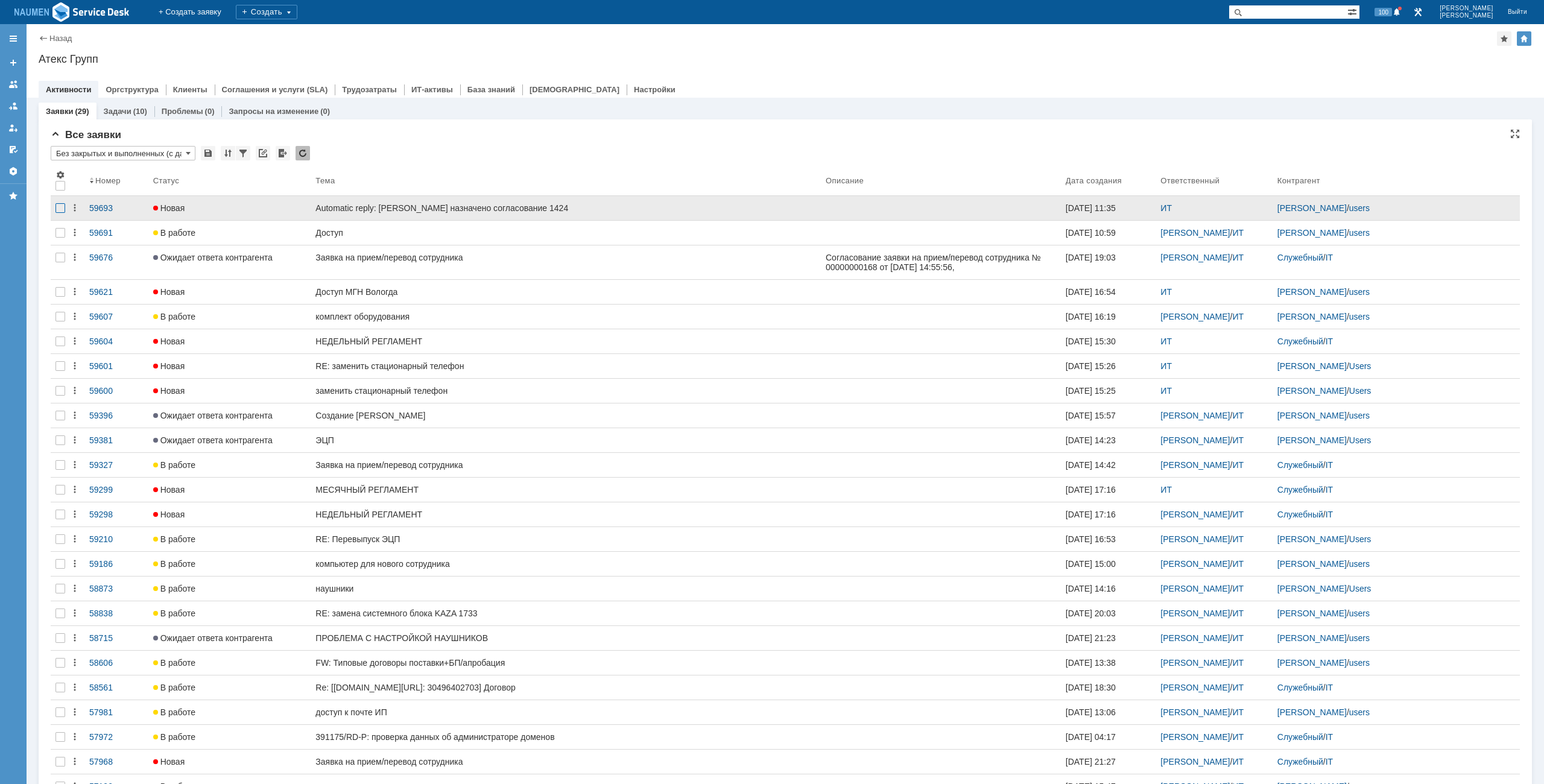
click at [58, 211] on div at bounding box center [60, 208] width 10 height 10
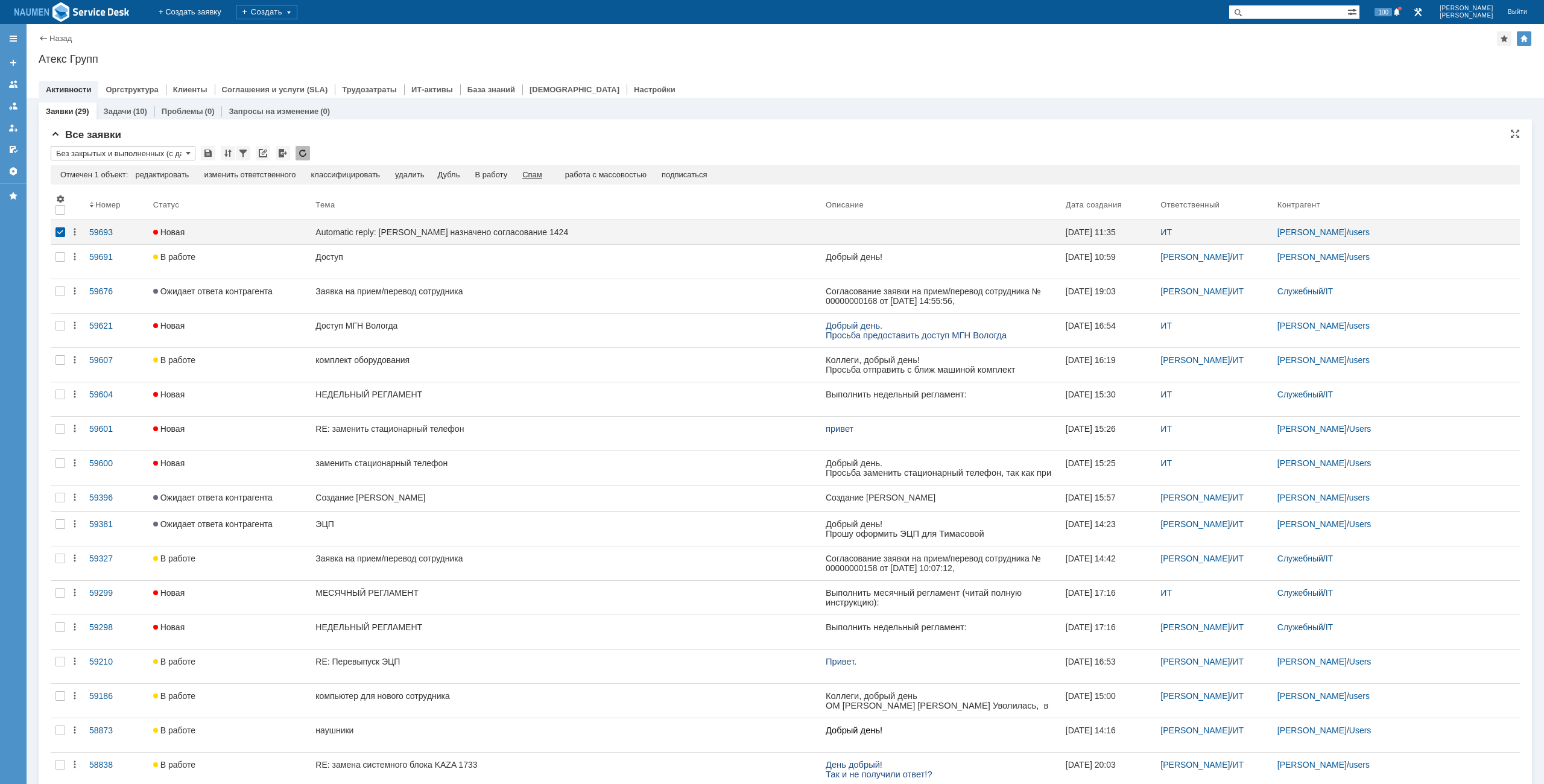
click at [542, 170] on div "Спам" at bounding box center [532, 174] width 20 height 10
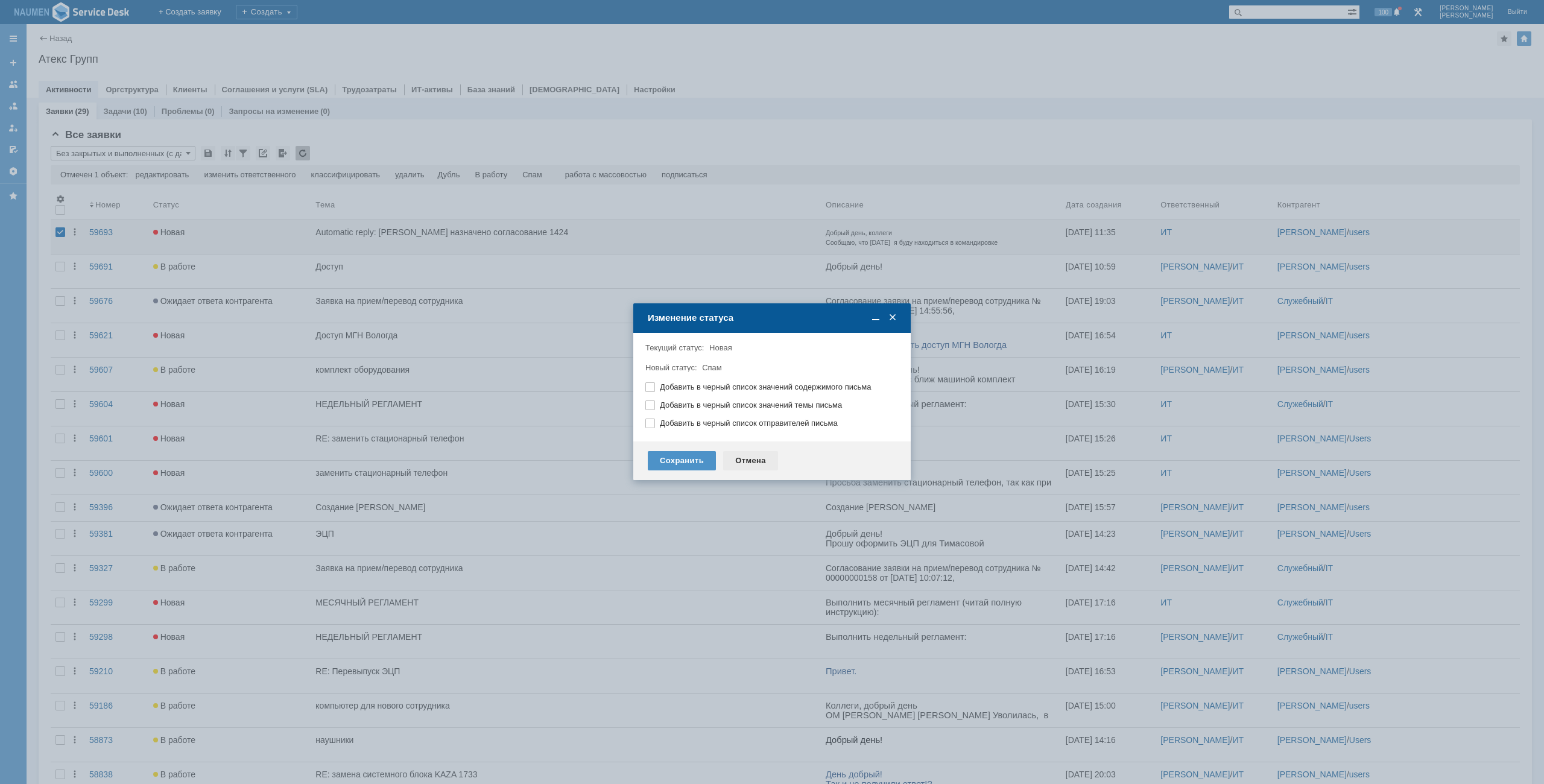
click at [740, 465] on div "Отмена" at bounding box center [750, 460] width 55 height 19
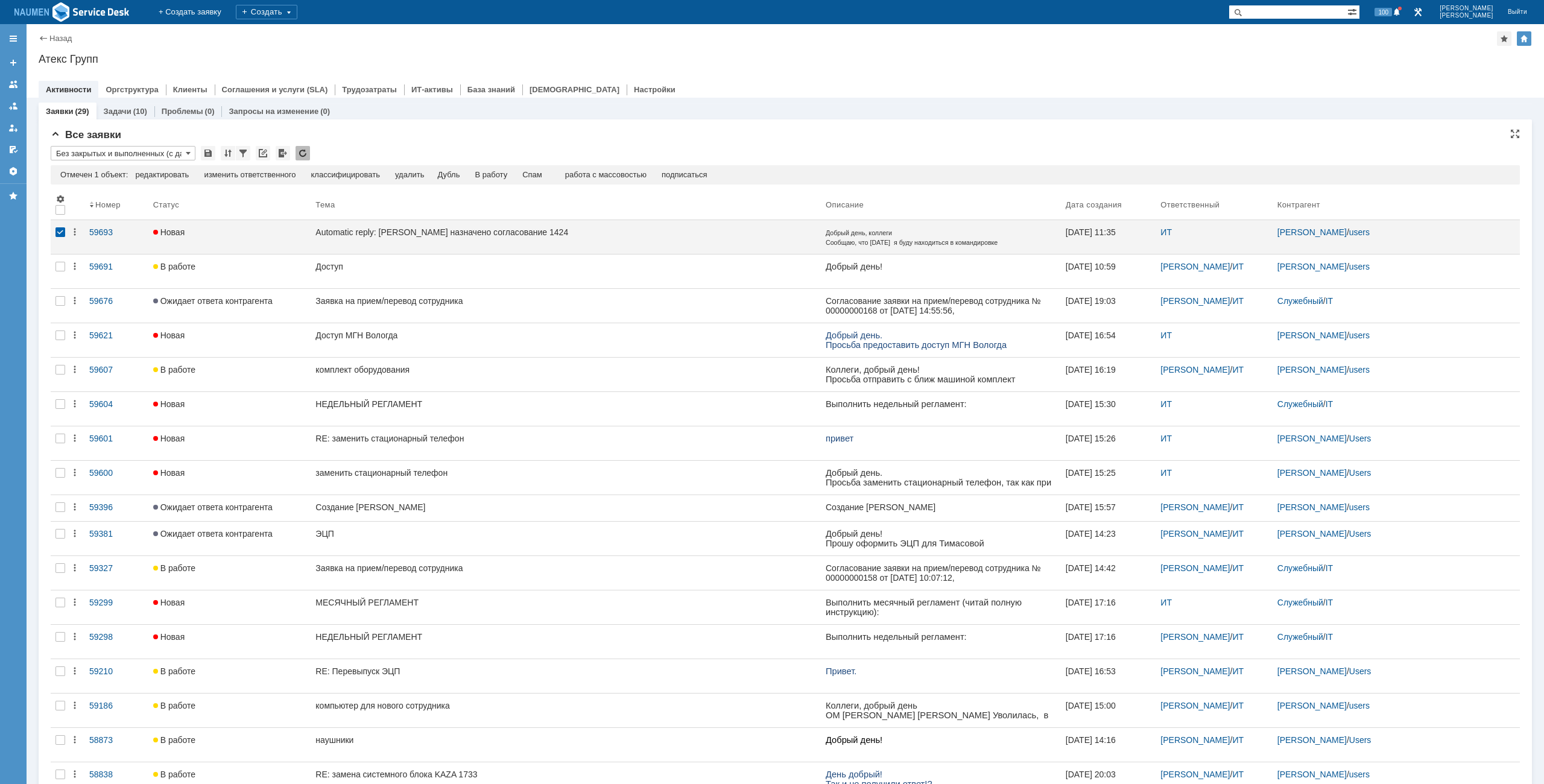
click at [618, 129] on div "Все заявки" at bounding box center [785, 135] width 1469 height 12
click at [63, 236] on div at bounding box center [60, 231] width 10 height 10
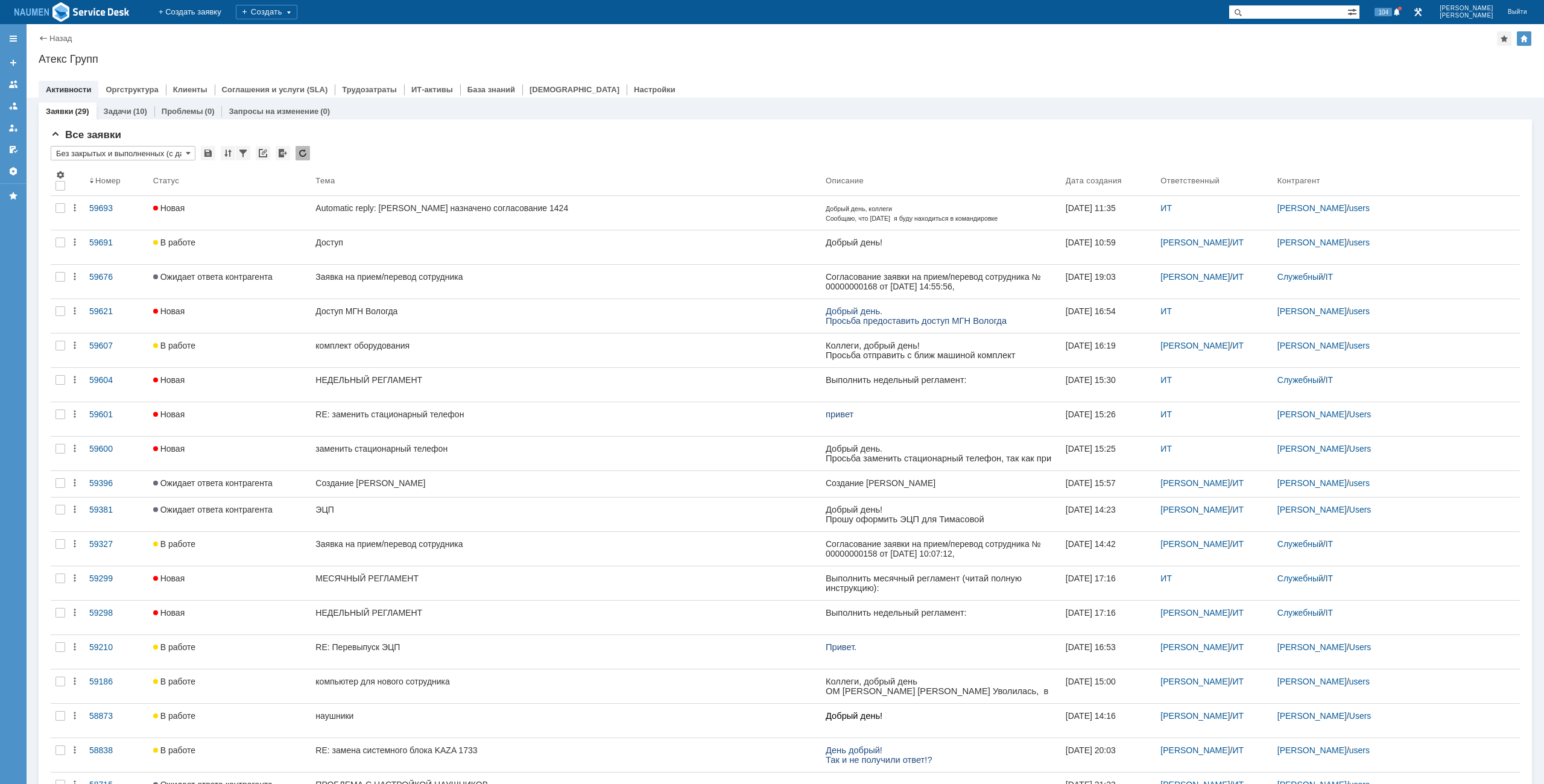
click at [412, 55] on div "Атекс Групп" at bounding box center [785, 59] width 1494 height 12
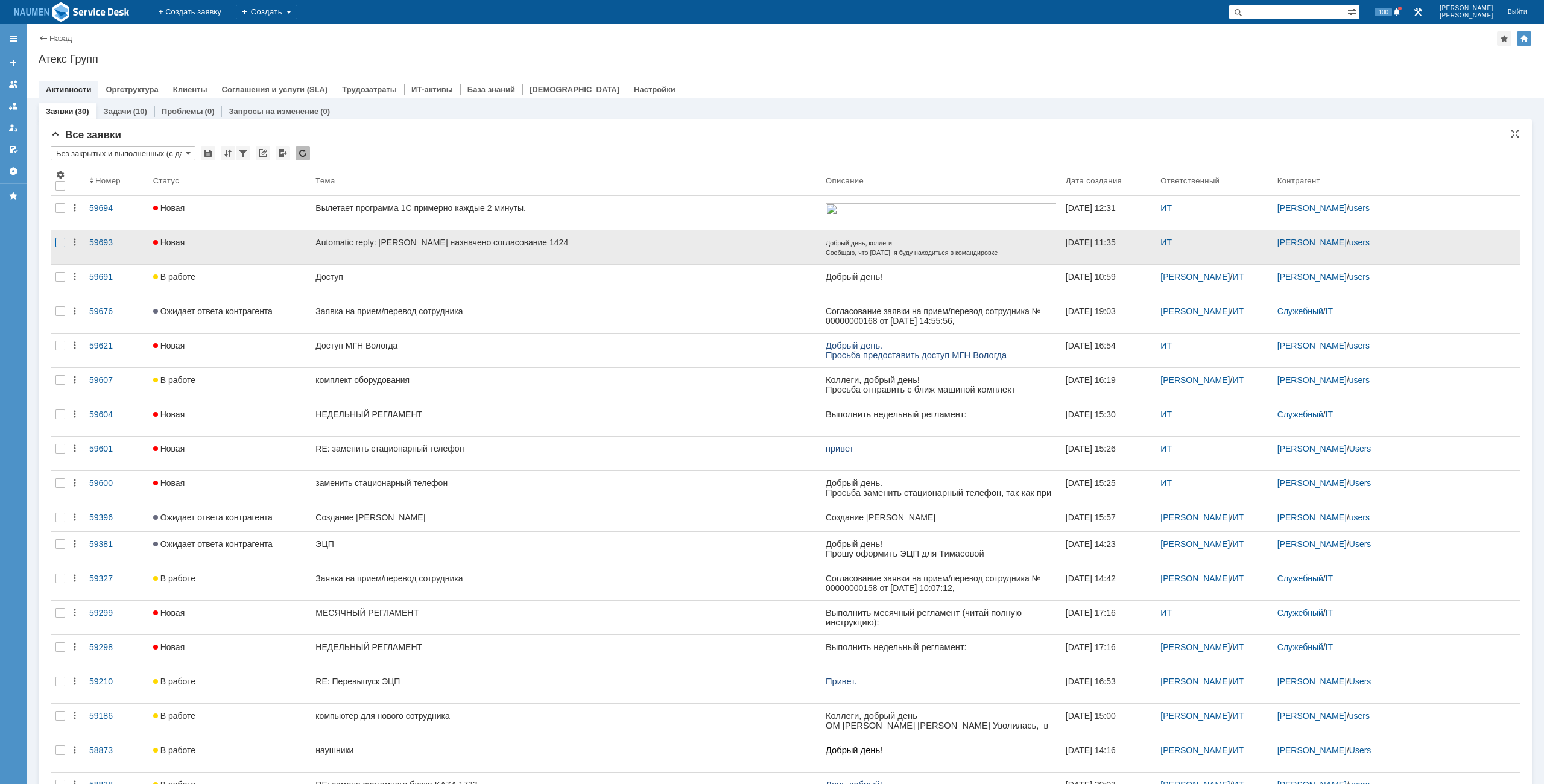
click at [60, 241] on div at bounding box center [60, 242] width 10 height 10
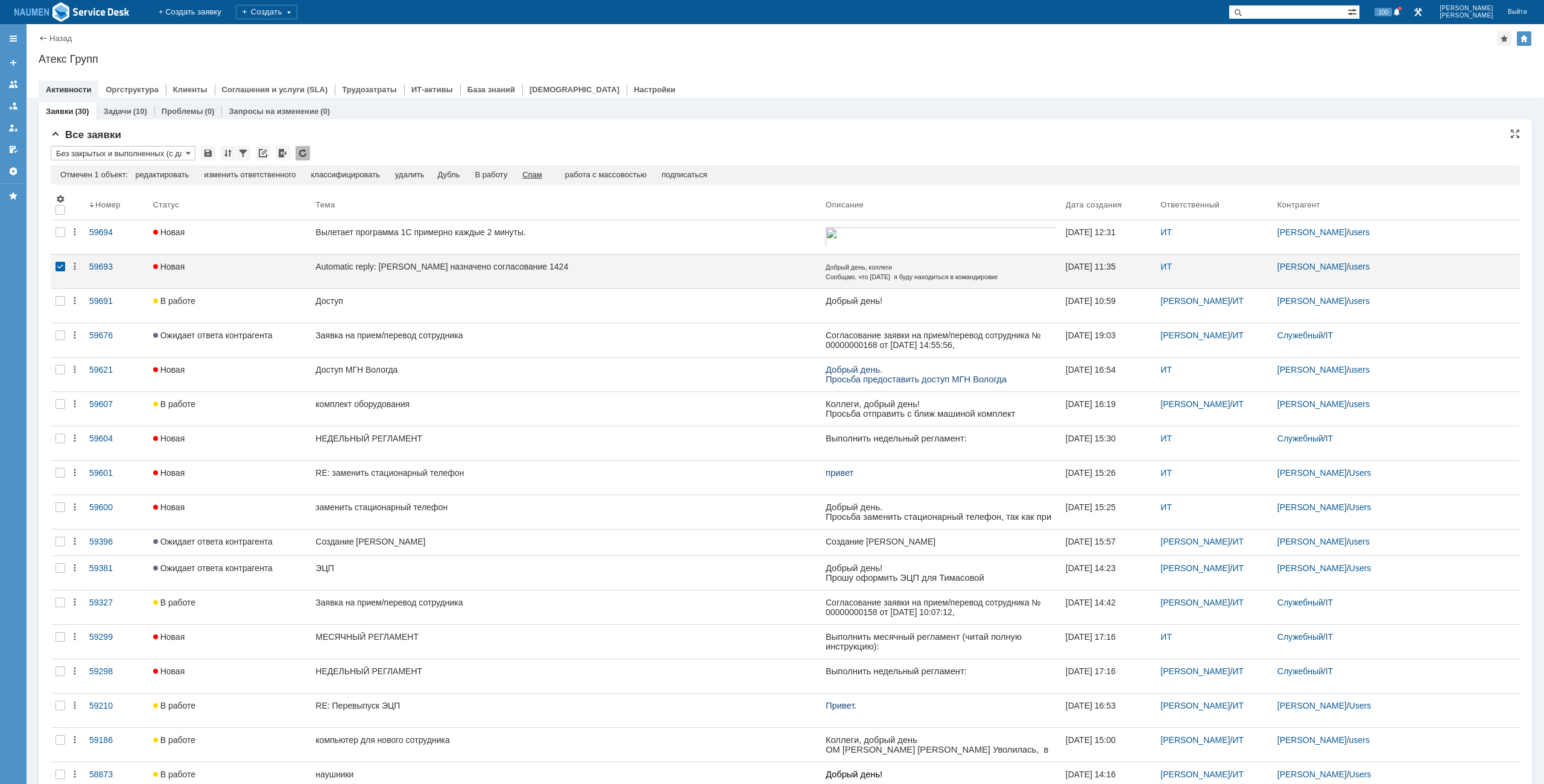
click at [541, 172] on div "Спам" at bounding box center [532, 174] width 20 height 10
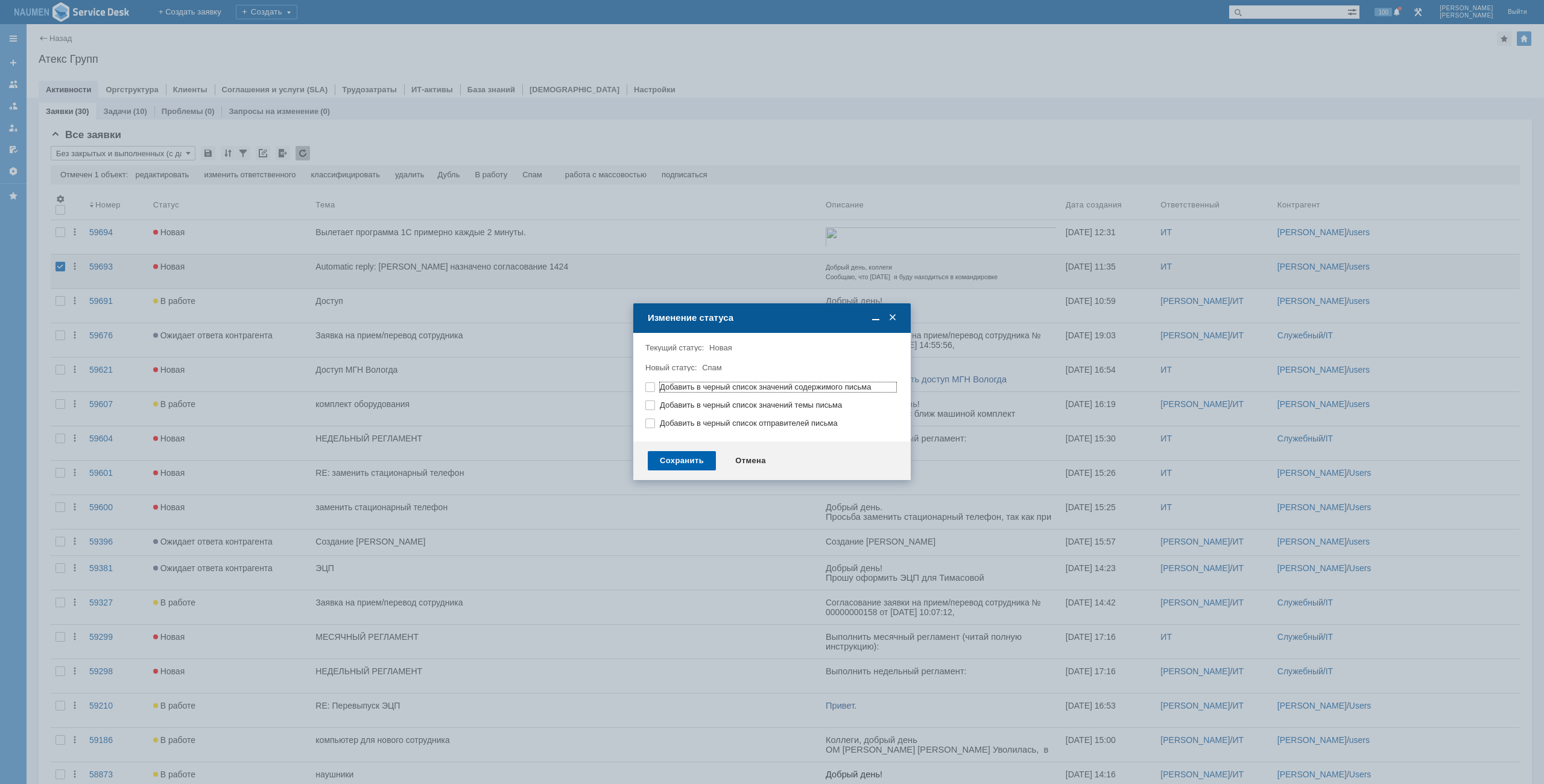
click at [675, 465] on div "Сохранить" at bounding box center [681, 460] width 68 height 19
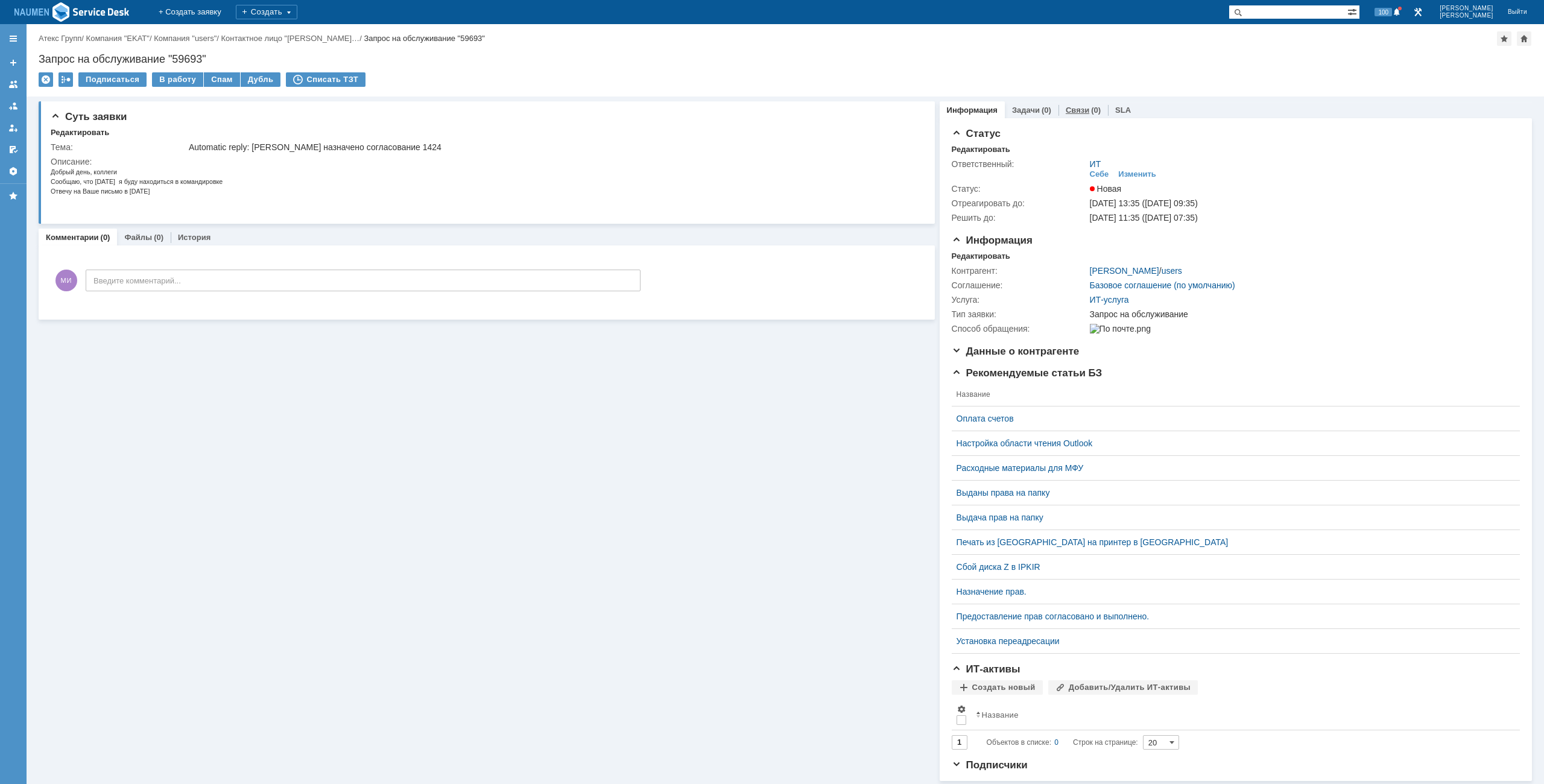
click at [1058, 109] on div "Связи (0)" at bounding box center [1083, 110] width 50 height 17
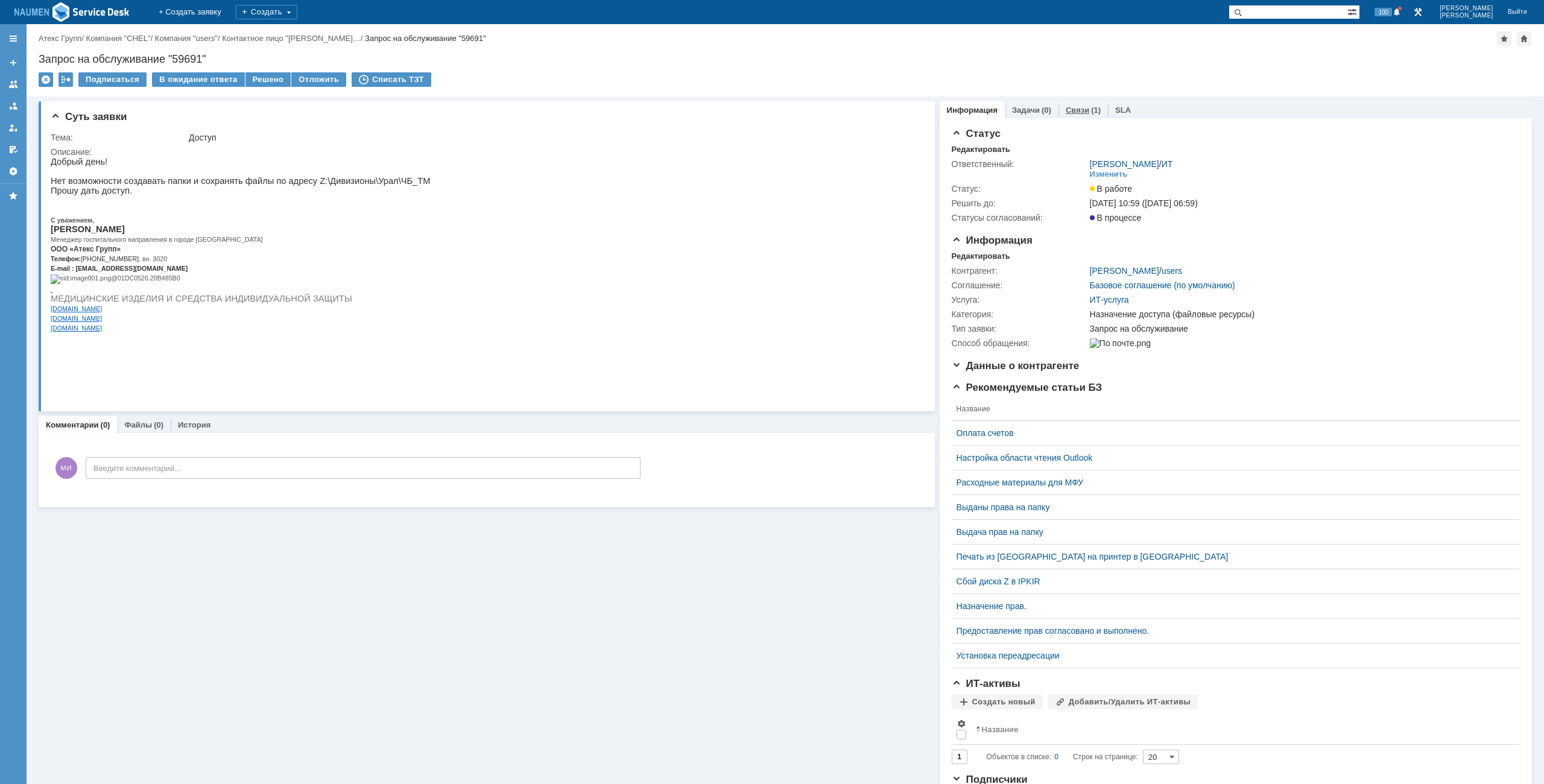
click at [1061, 115] on div "Связи (1)" at bounding box center [1083, 110] width 50 height 17
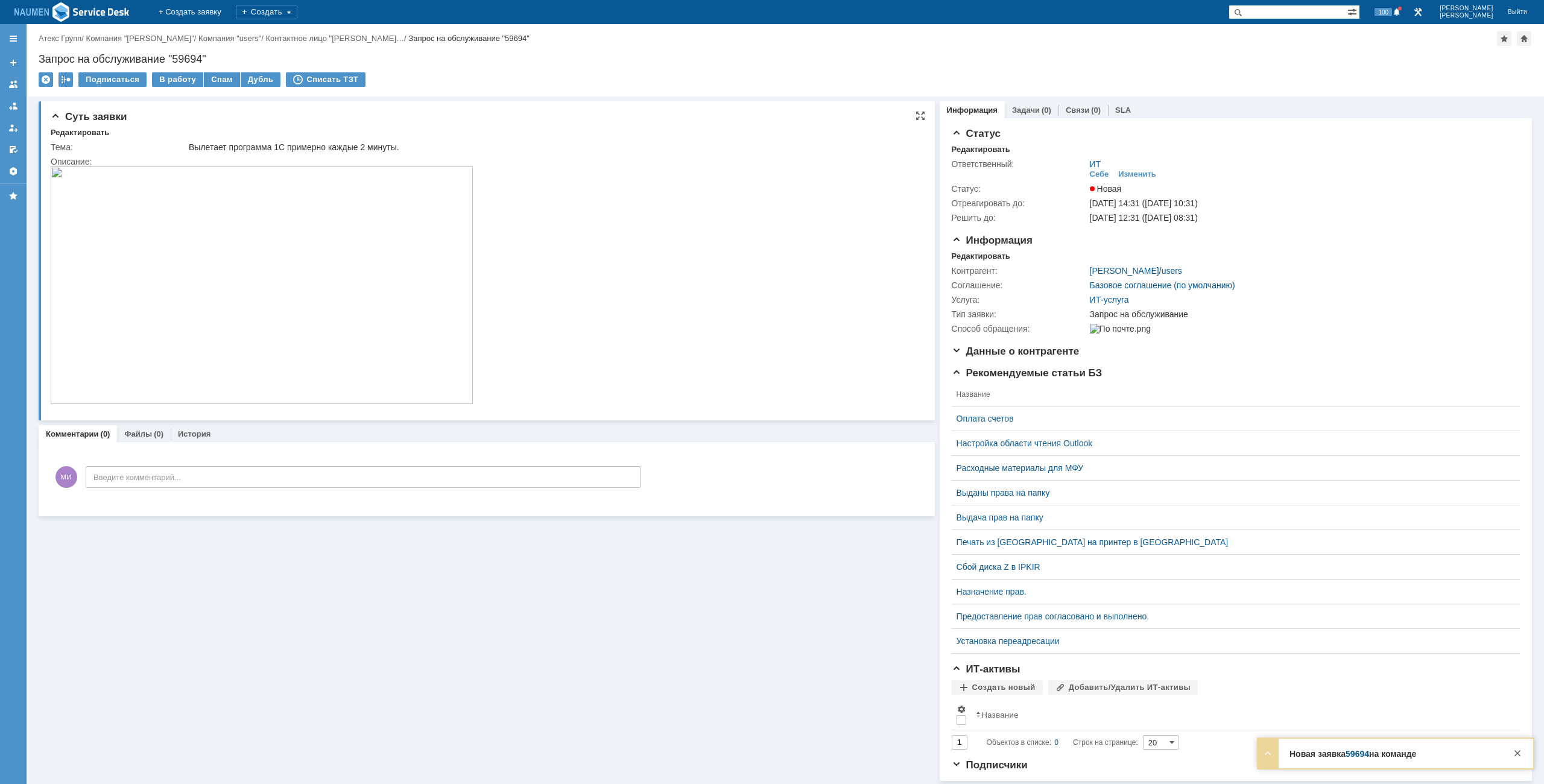
click at [225, 325] on img at bounding box center [261, 285] width 422 height 238
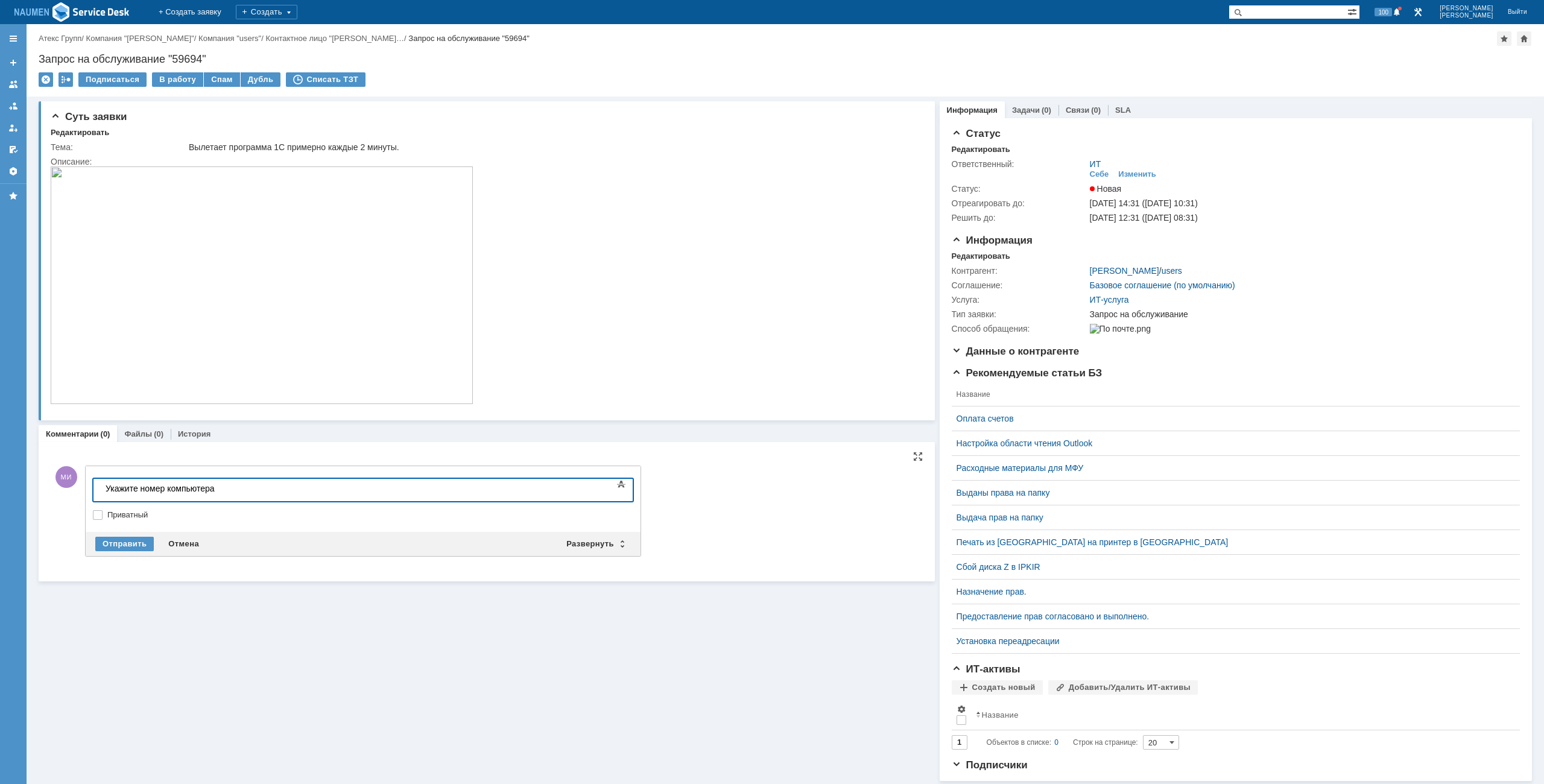
click at [121, 553] on div "Отправить Отмена Развернуть Свернуть" at bounding box center [363, 544] width 555 height 24
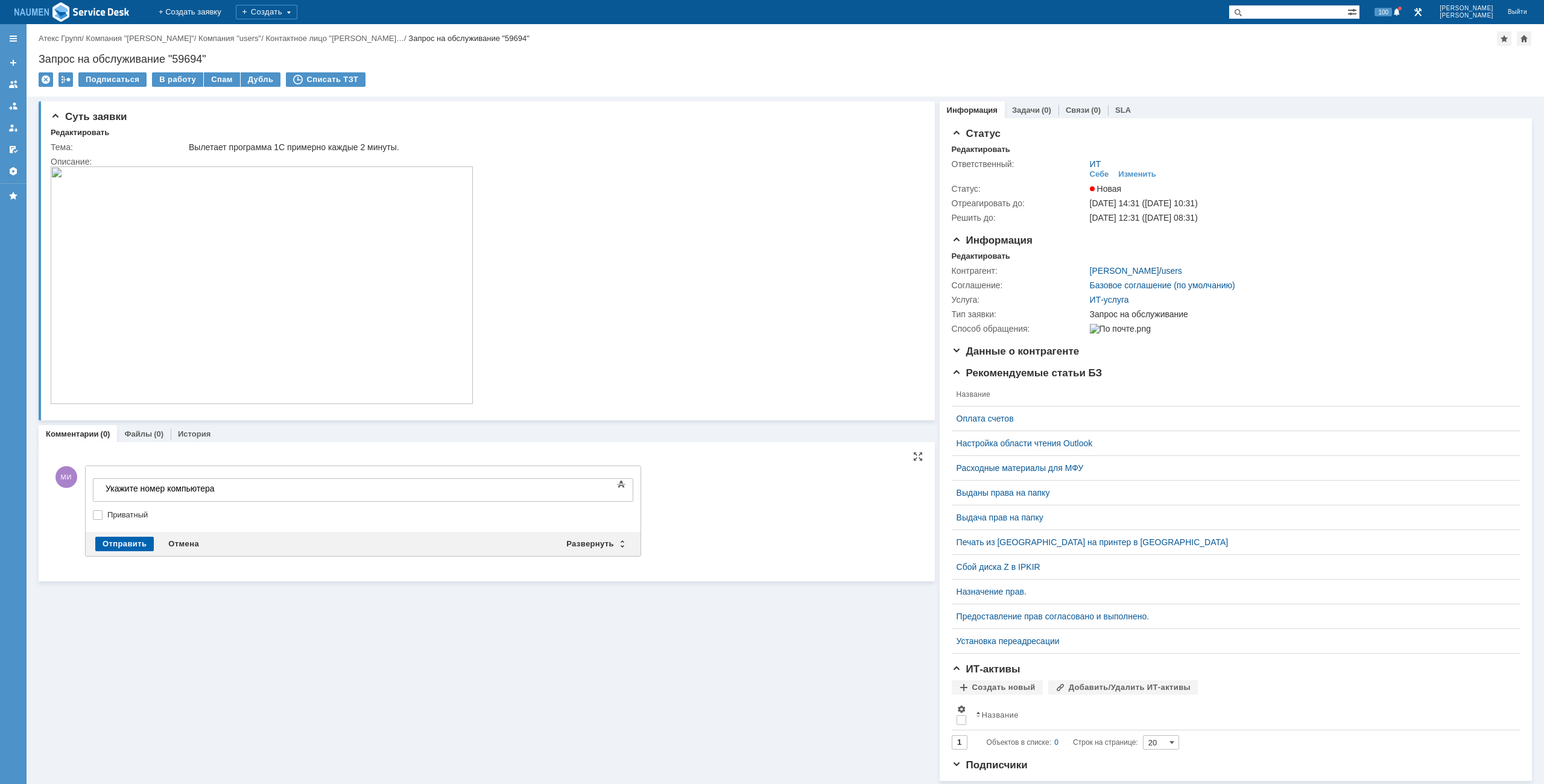
click at [122, 549] on div "Отправить" at bounding box center [124, 544] width 58 height 15
